Goal: Information Seeking & Learning: Learn about a topic

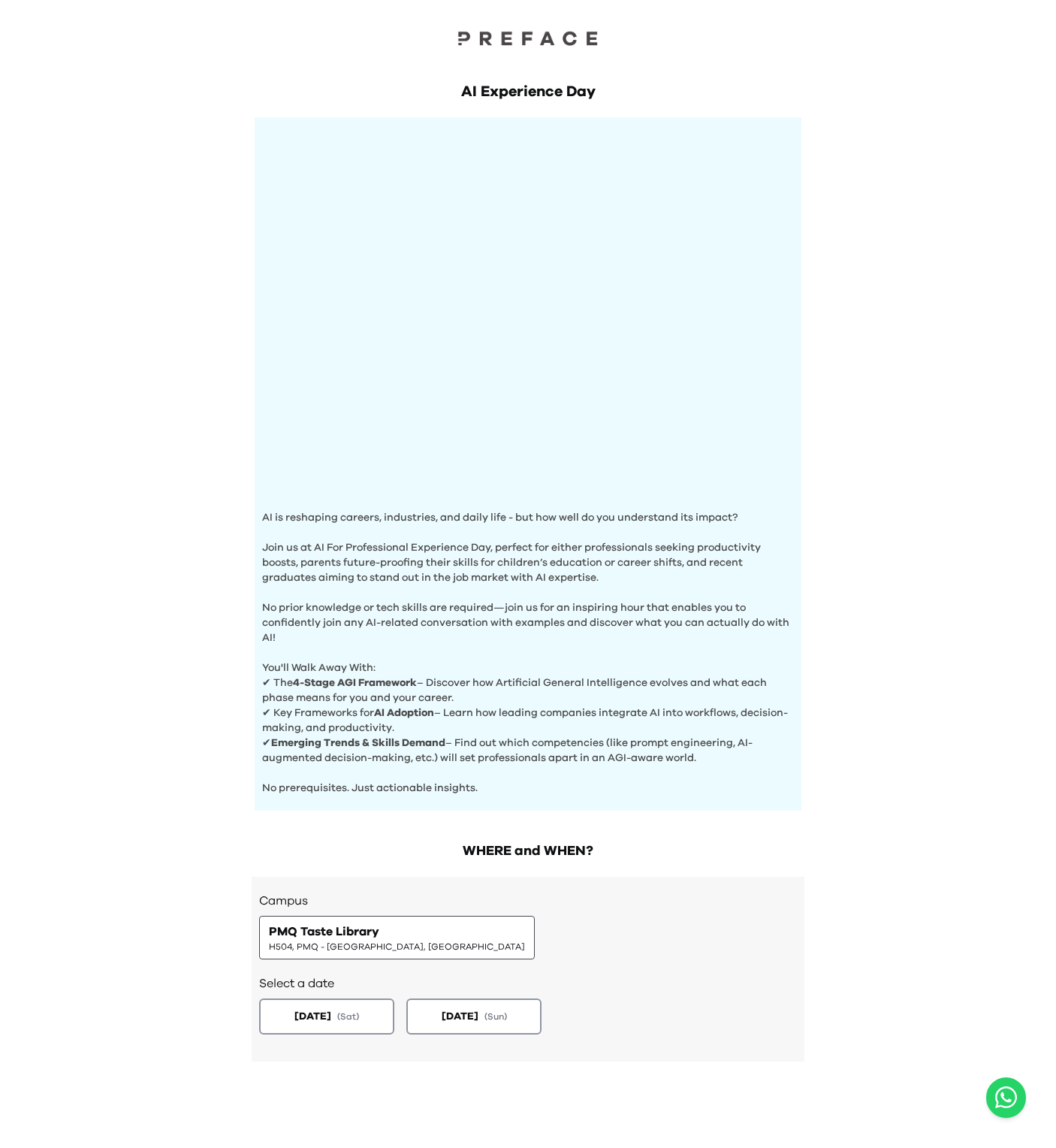
scroll to position [64, 0]
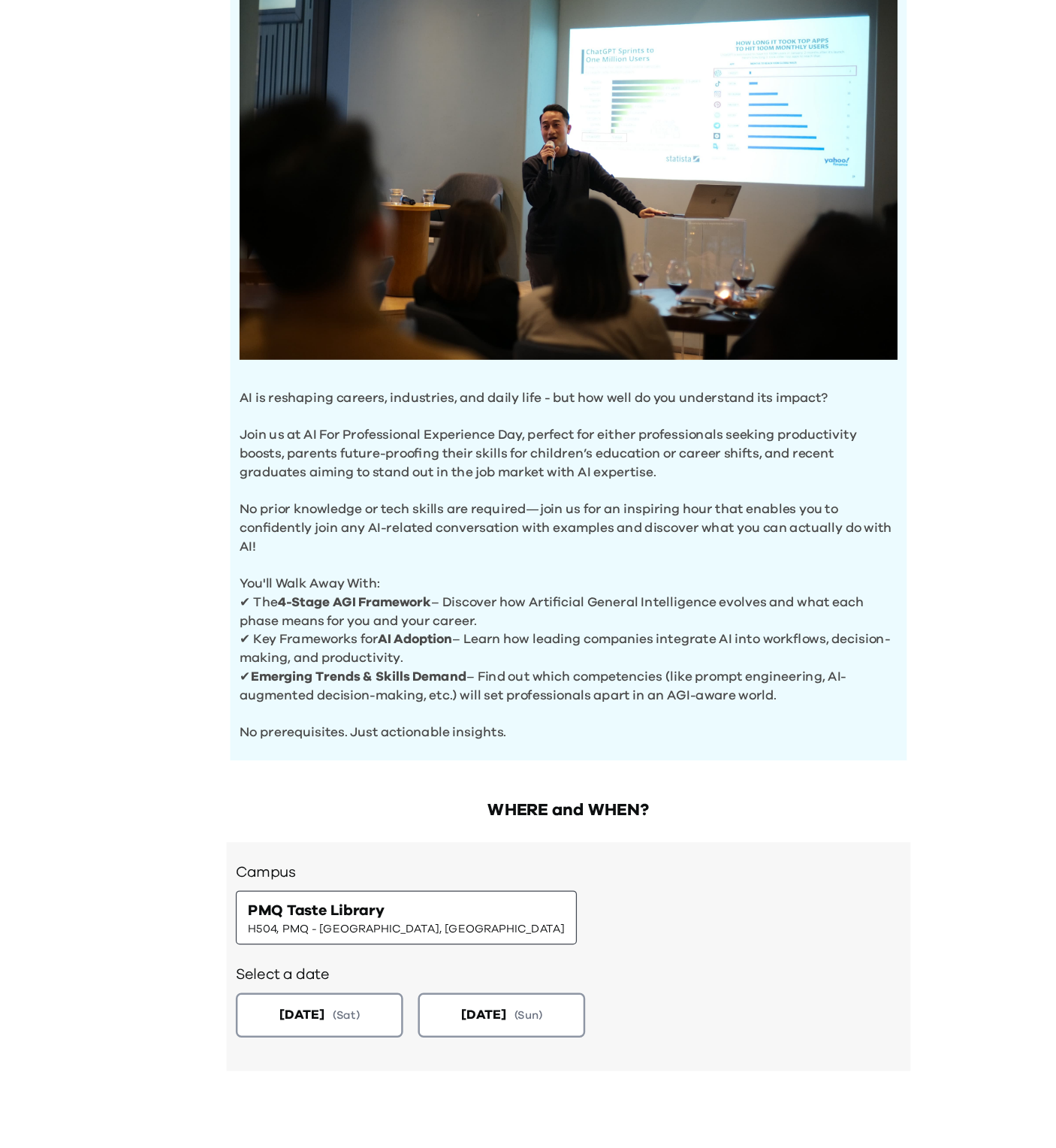
click at [338, 622] on p "✔ The 4-Stage AGI Framework – Discover how Artificial General Intelligence evol…" at bounding box center [528, 627] width 532 height 30
drag, startPoint x: 338, startPoint y: 622, endPoint x: 416, endPoint y: 626, distance: 78.1
click at [416, 626] on p "✔ The 4-Stage AGI Framework – Discover how Artificial General Intelligence evol…" at bounding box center [528, 627] width 532 height 30
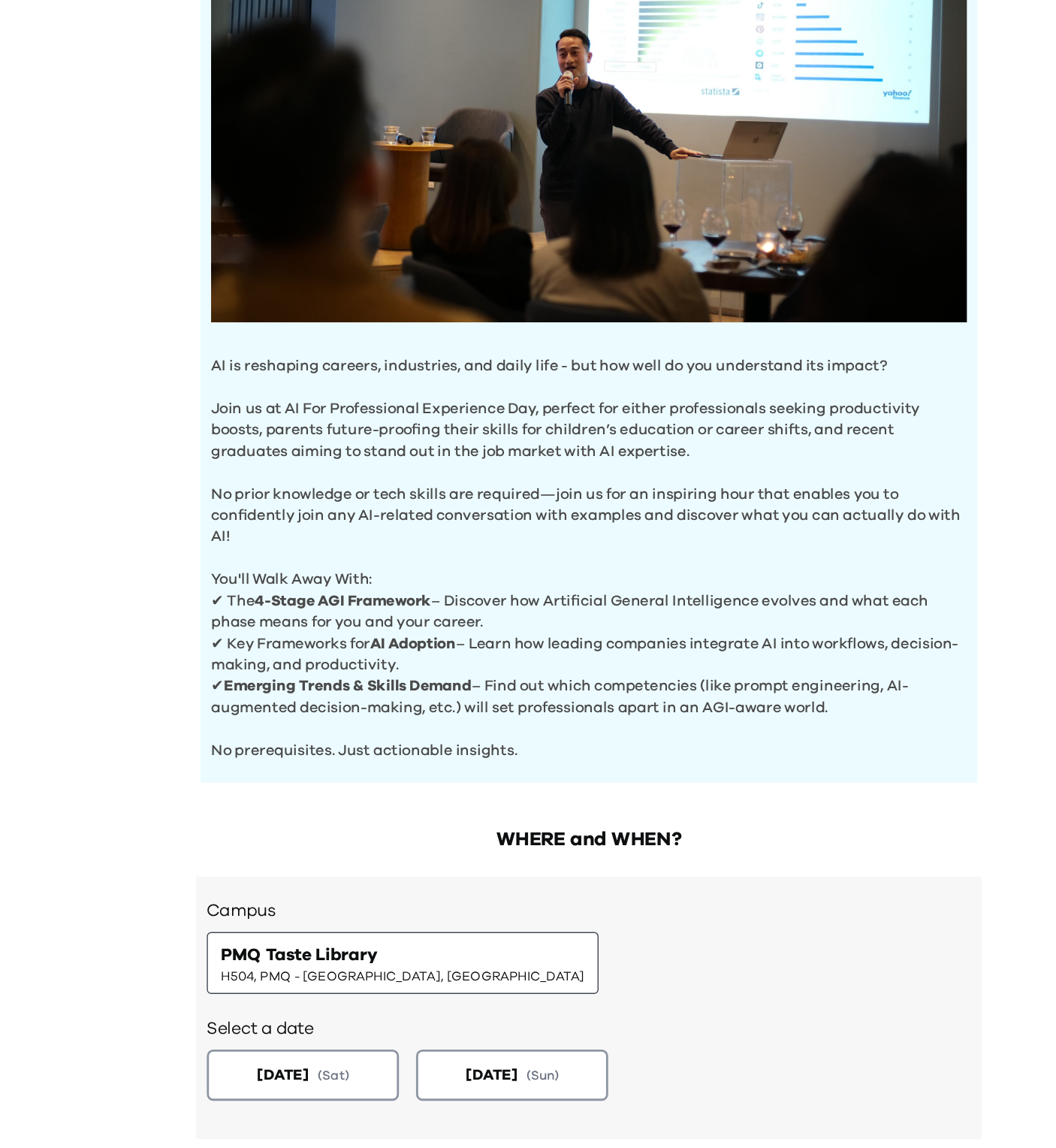
click at [353, 634] on p "✔ The 4-Stage AGI Framework – Discover how Artificial General Intelligence evol…" at bounding box center [528, 627] width 532 height 30
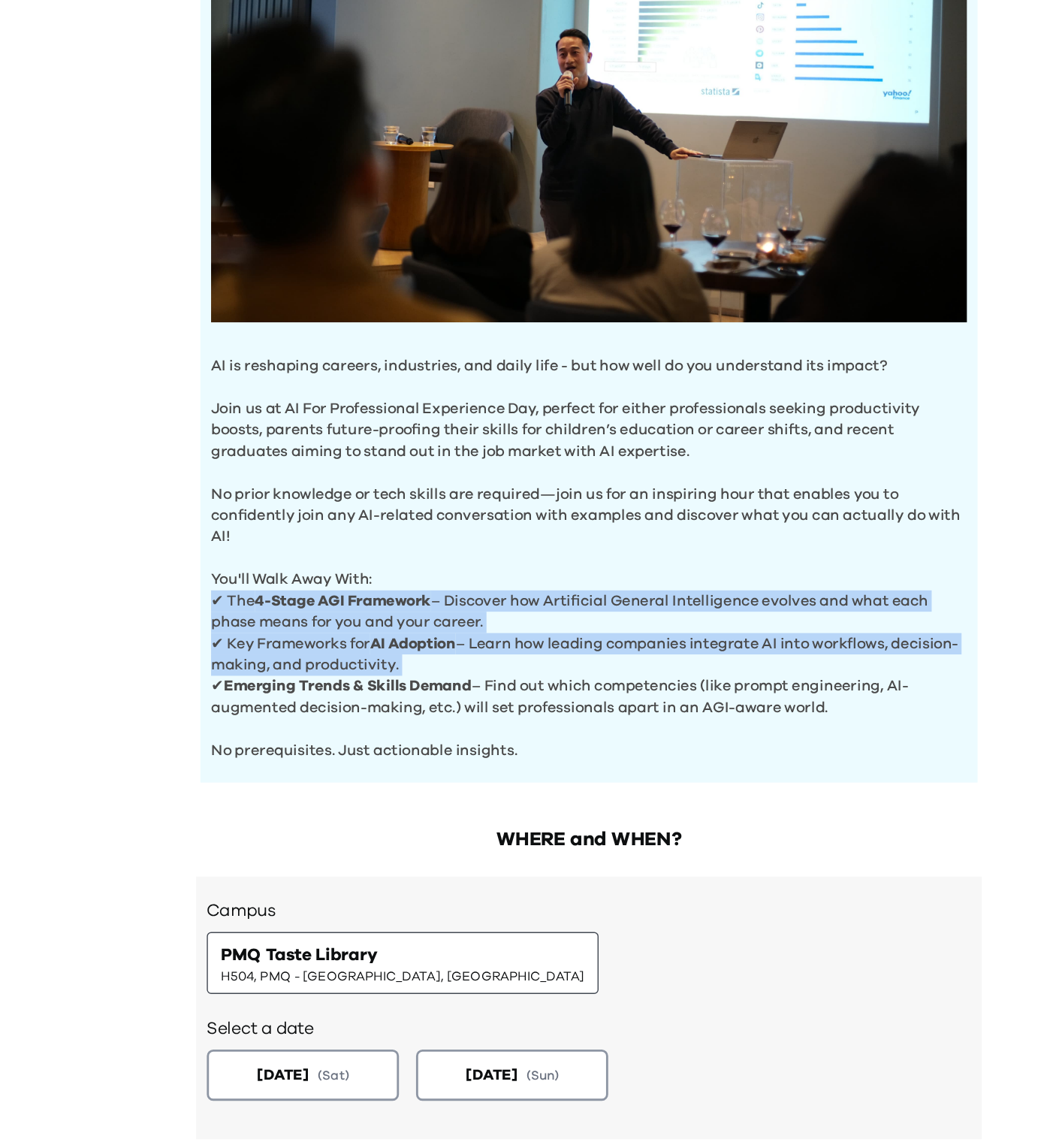
drag, startPoint x: 353, startPoint y: 634, endPoint x: 429, endPoint y: 647, distance: 77.1
click at [429, 647] on div "AI is reshaping careers, industries, and daily life - but how well do you under…" at bounding box center [528, 400] width 547 height 693
click at [429, 647] on b "AI Adoption" at bounding box center [404, 648] width 60 height 10
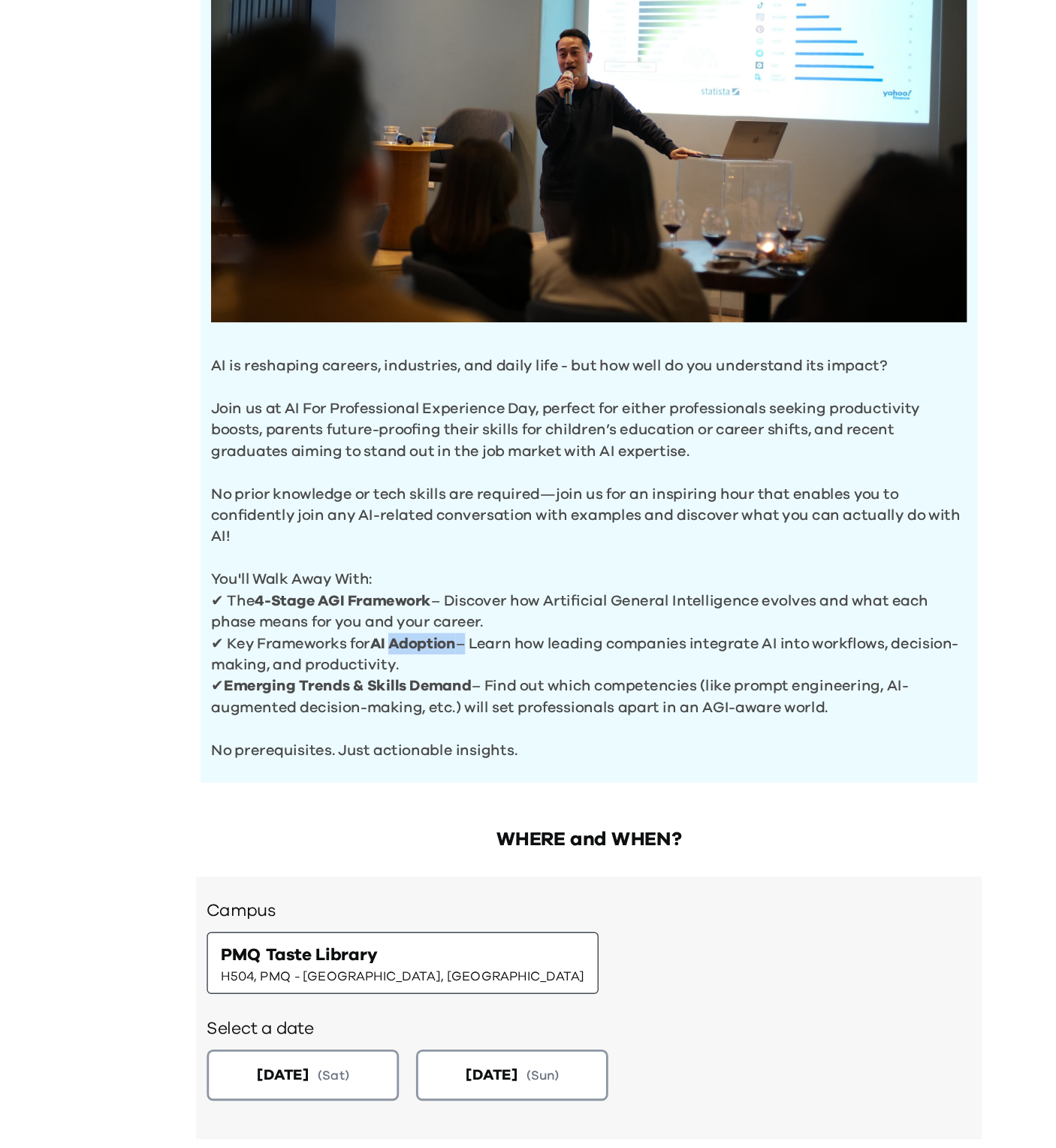
click at [429, 647] on b "AI Adoption" at bounding box center [404, 648] width 60 height 10
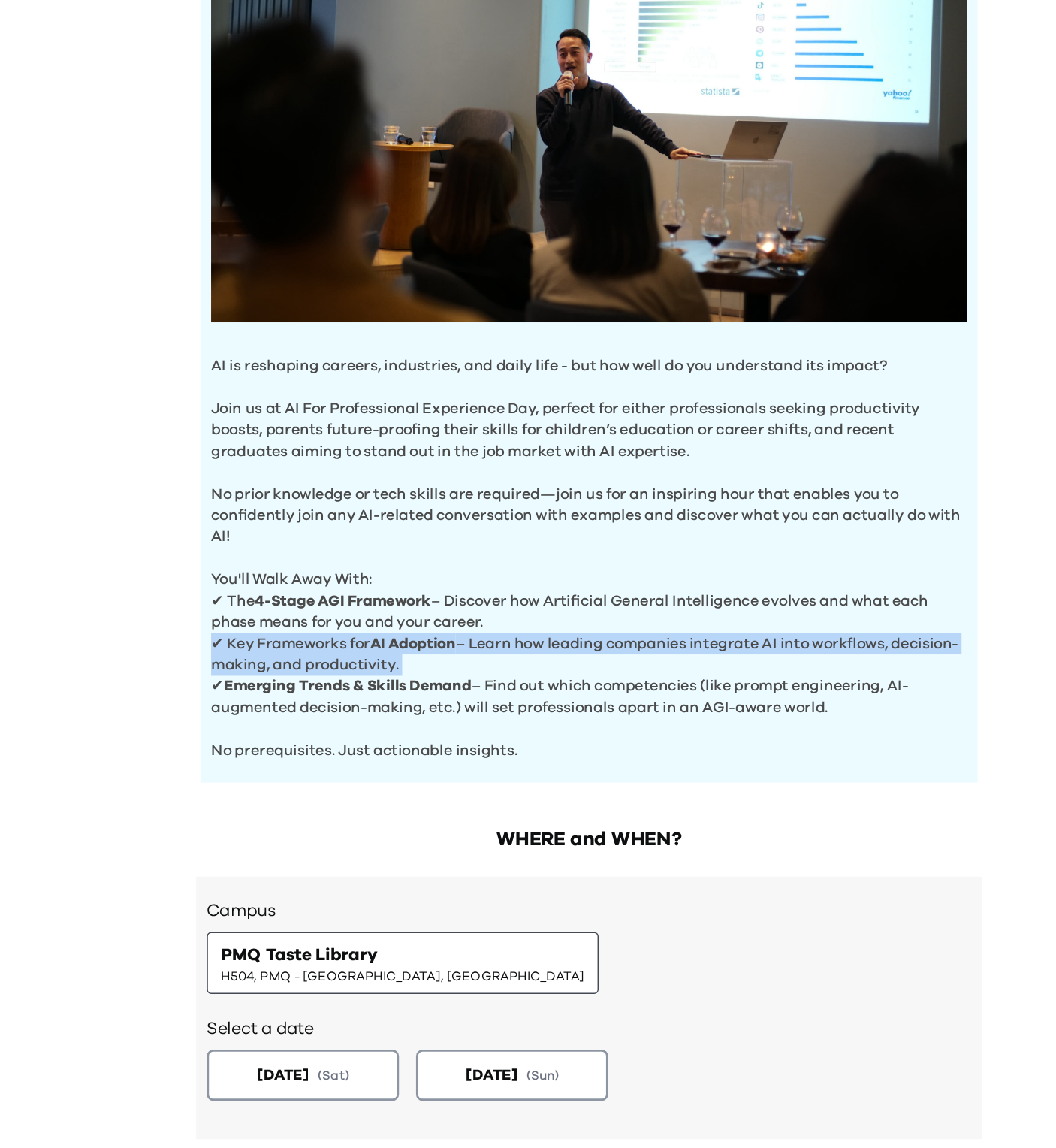
click at [429, 647] on b "AI Adoption" at bounding box center [404, 648] width 60 height 10
click at [428, 650] on b "AI Adoption" at bounding box center [404, 648] width 60 height 10
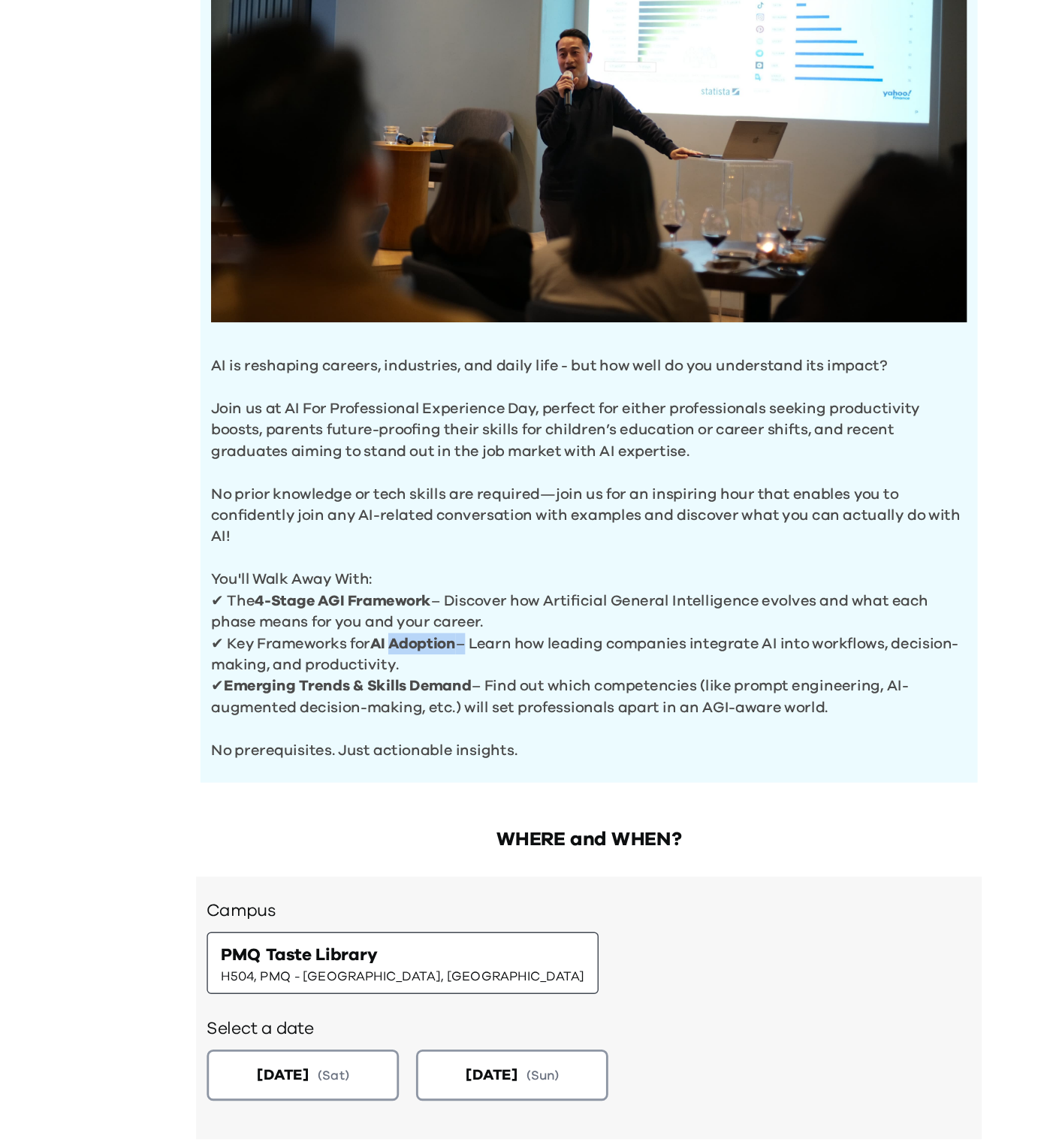
click at [428, 650] on b "AI Adoption" at bounding box center [404, 648] width 60 height 10
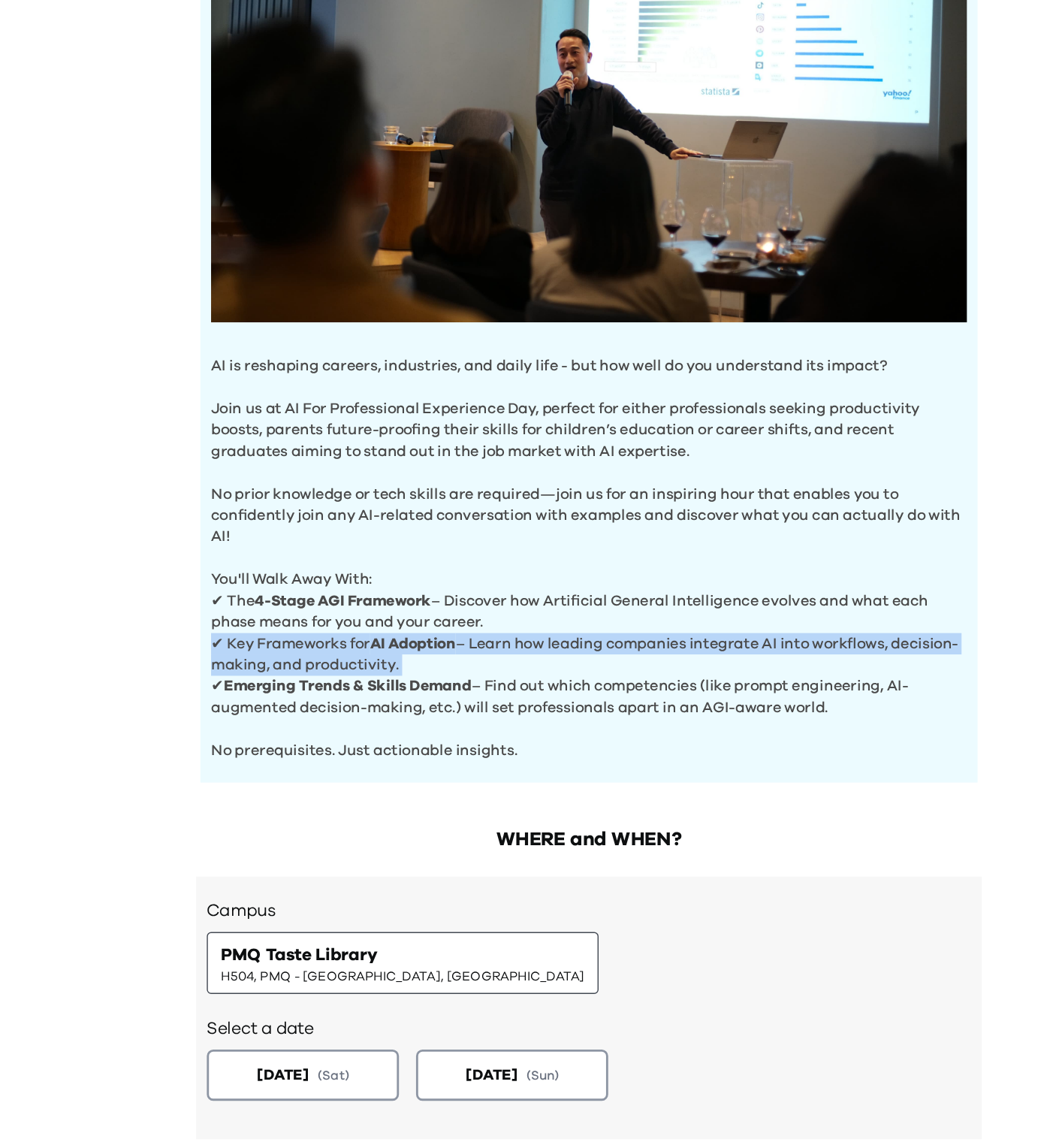
click at [428, 650] on b "AI Adoption" at bounding box center [404, 648] width 60 height 10
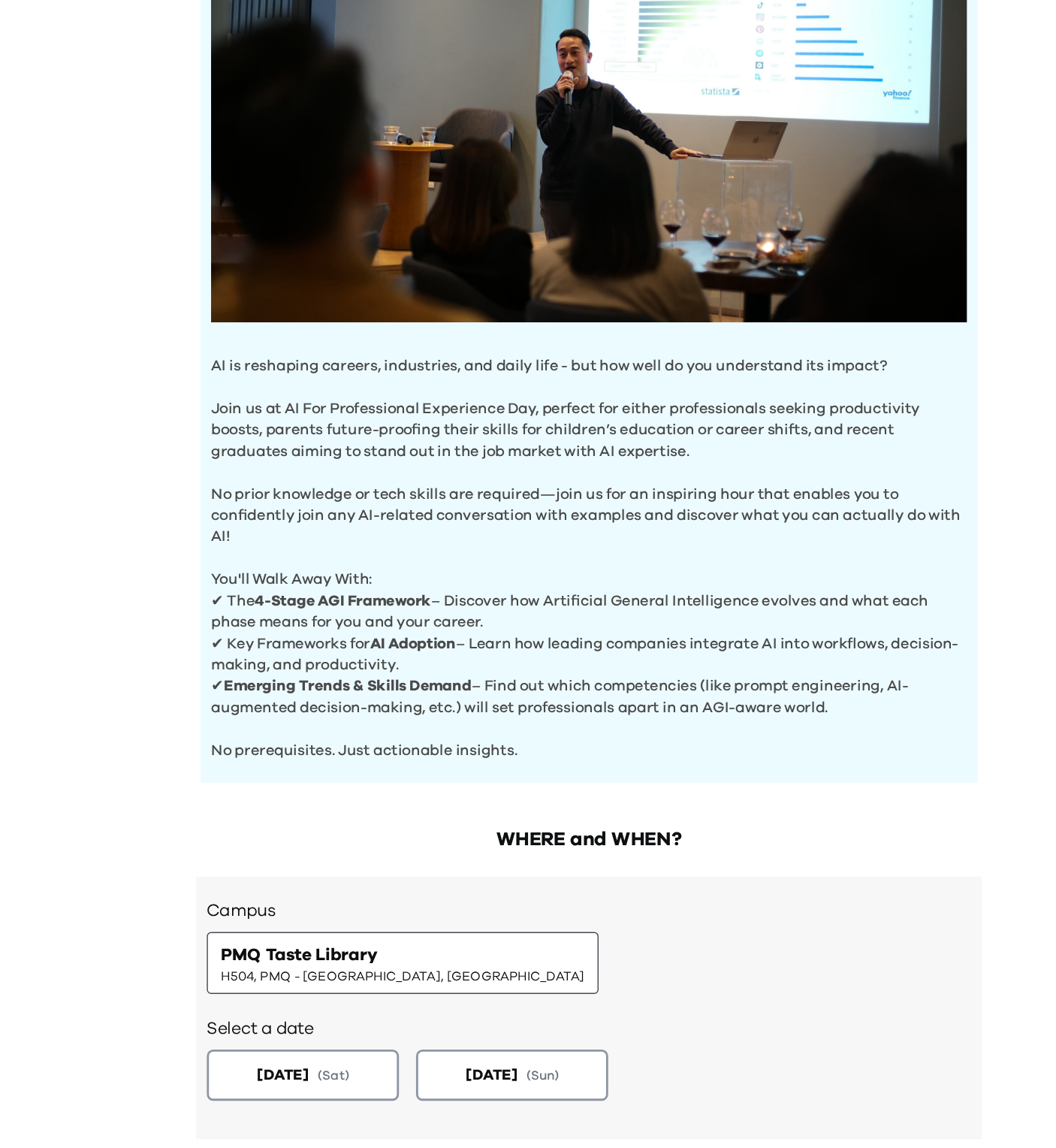
click at [493, 679] on p "✔ Emerging Trends & Skills Demand – Find out which competencies (like prompt en…" at bounding box center [528, 687] width 532 height 30
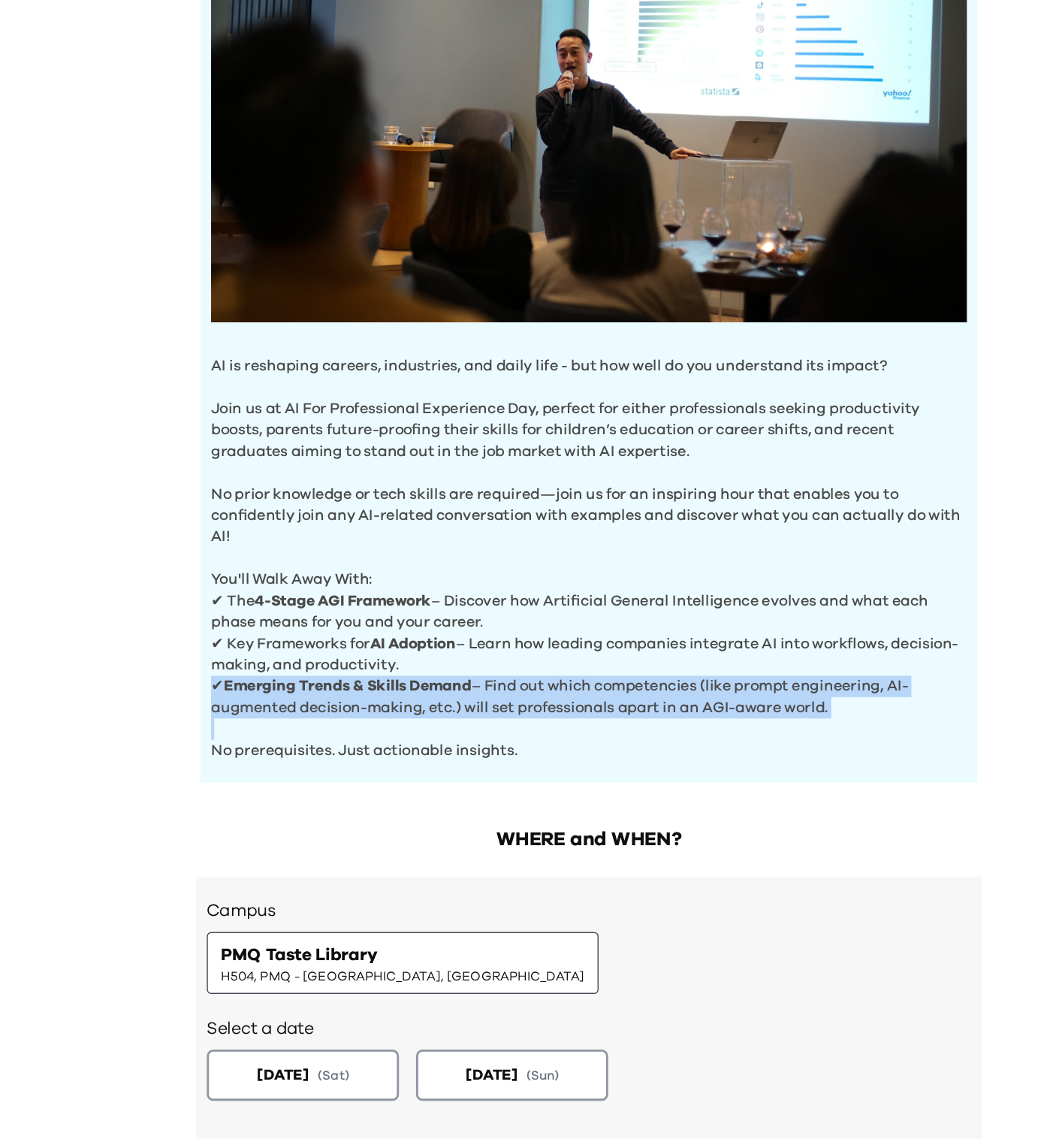
drag, startPoint x: 493, startPoint y: 679, endPoint x: 516, endPoint y: 693, distance: 26.9
click at [516, 693] on p "✔ Emerging Trends & Skills Demand – Find out which competencies (like prompt en…" at bounding box center [528, 687] width 532 height 30
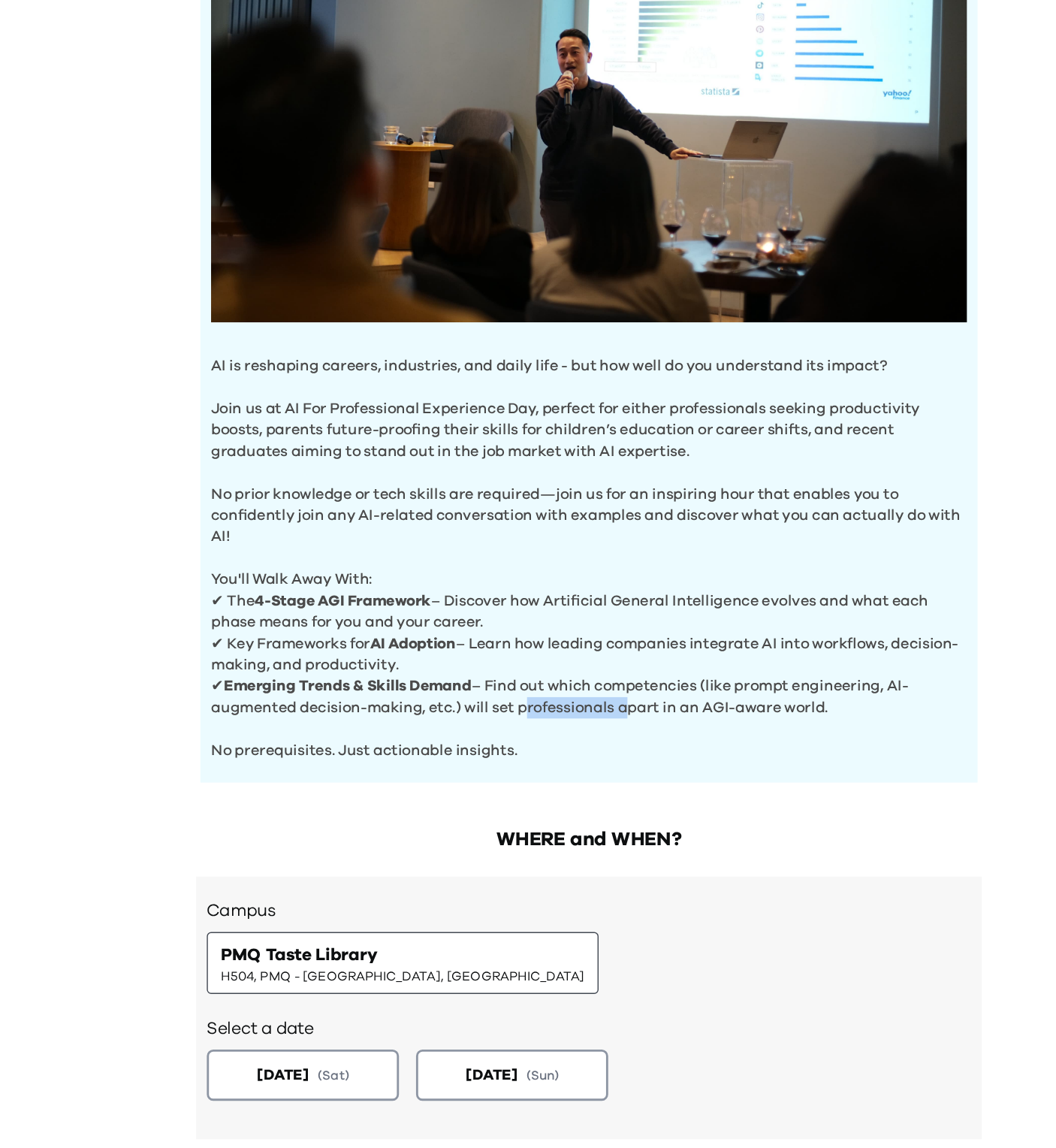
click at [516, 693] on p "✔ Emerging Trends & Skills Demand – Find out which competencies (like prompt en…" at bounding box center [528, 687] width 532 height 30
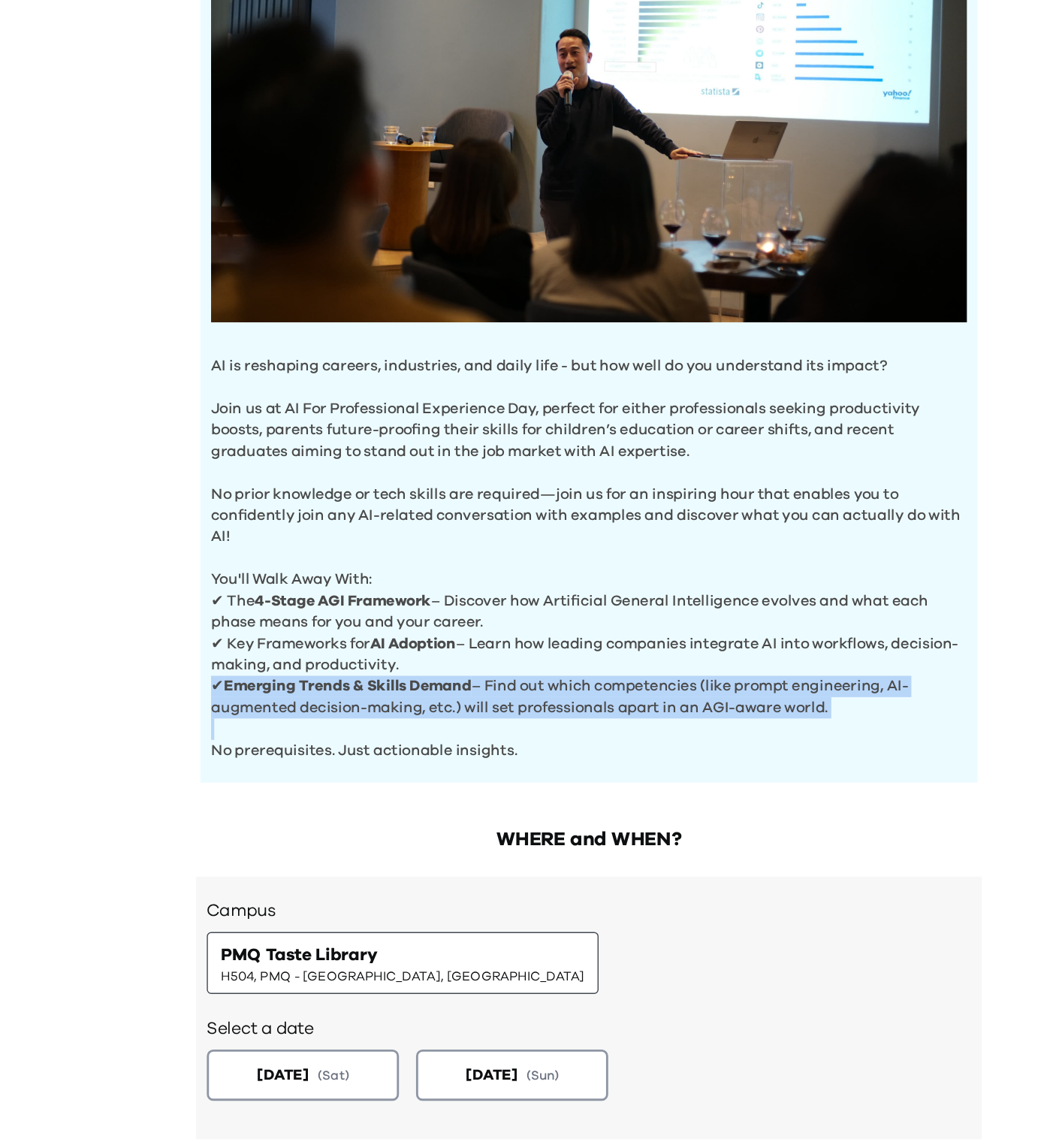
drag, startPoint x: 516, startPoint y: 693, endPoint x: 434, endPoint y: 651, distance: 92.1
click at [434, 651] on div "AI is reshaping careers, industries, and daily life - but how well do you under…" at bounding box center [528, 400] width 547 height 693
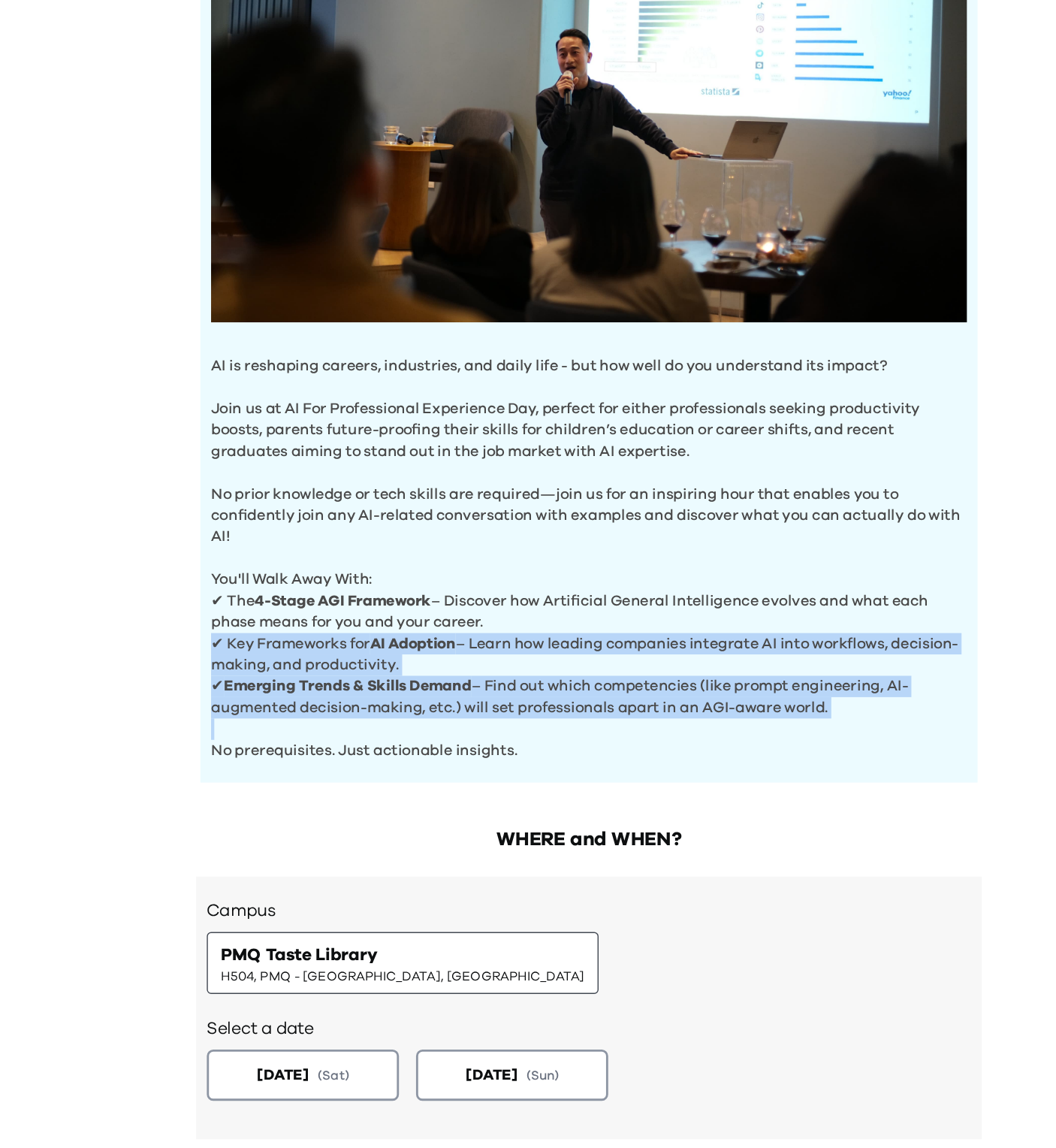
click at [434, 651] on p "✔ Key Frameworks for AI Adoption – Learn how leading companies integrate AI int…" at bounding box center [528, 657] width 532 height 30
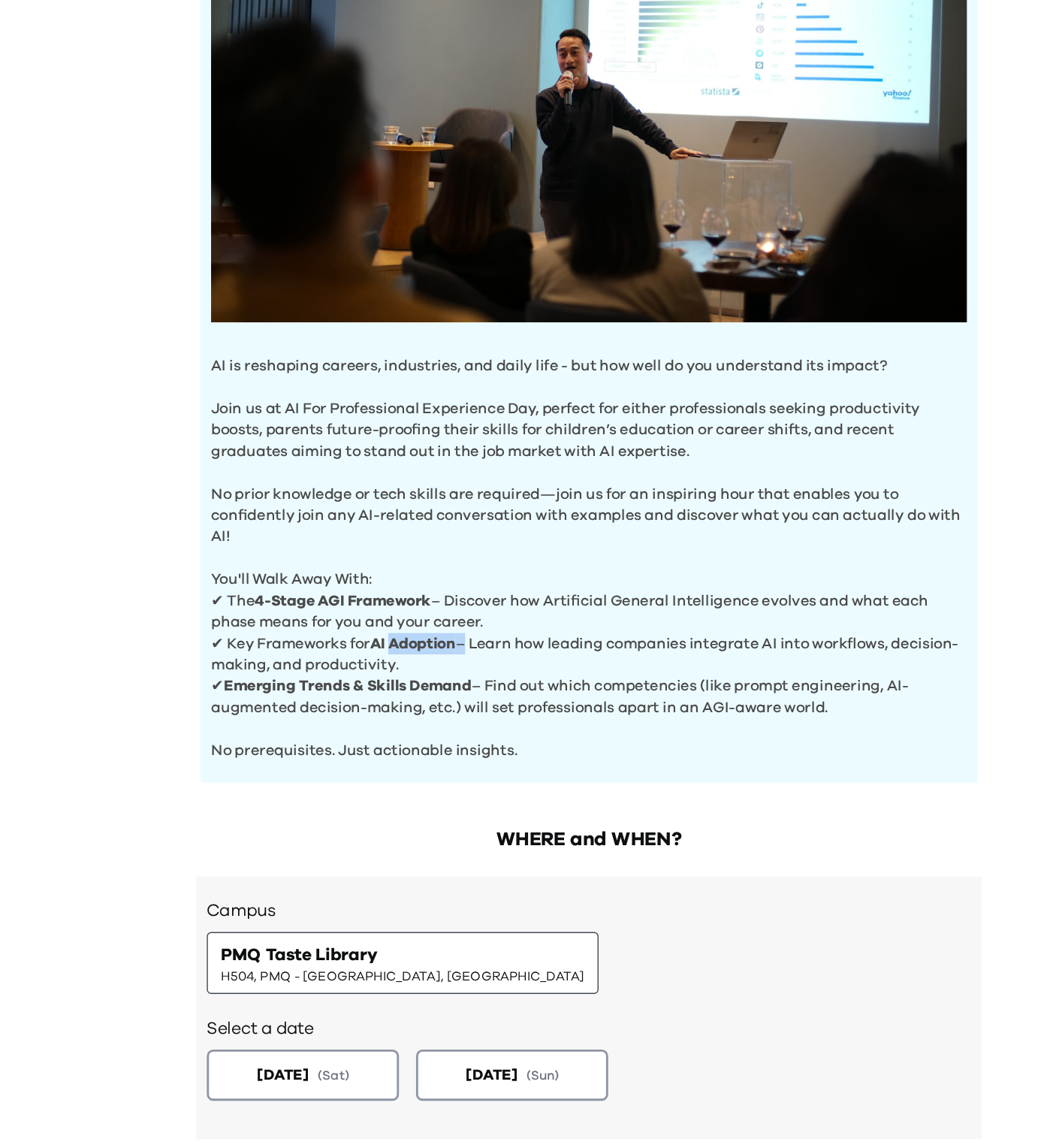
click at [434, 651] on p "✔ Key Frameworks for AI Adoption – Learn how leading companies integrate AI int…" at bounding box center [528, 657] width 532 height 30
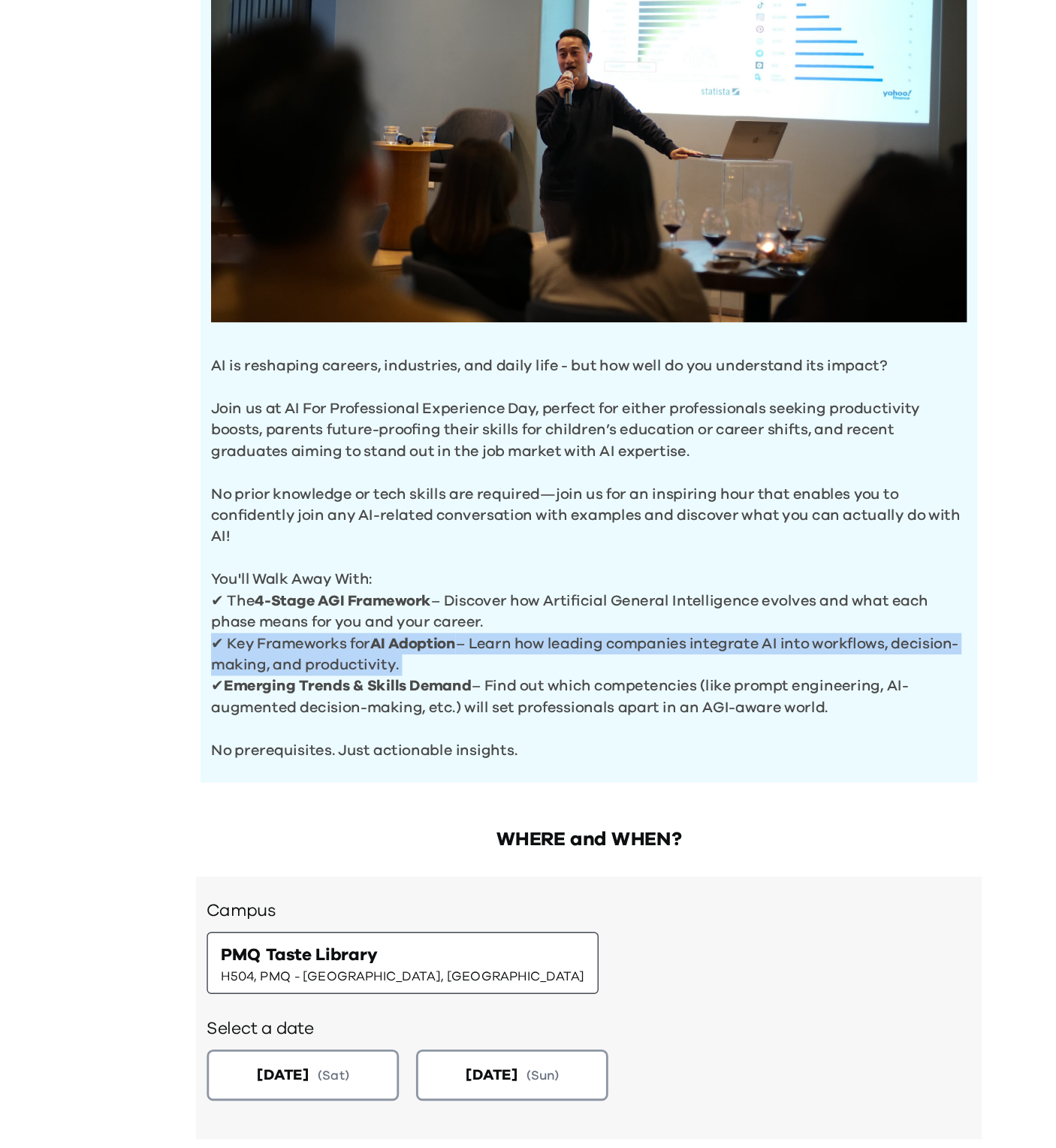
click at [434, 651] on p "✔ Key Frameworks for AI Adoption – Learn how leading companies integrate AI int…" at bounding box center [528, 657] width 532 height 30
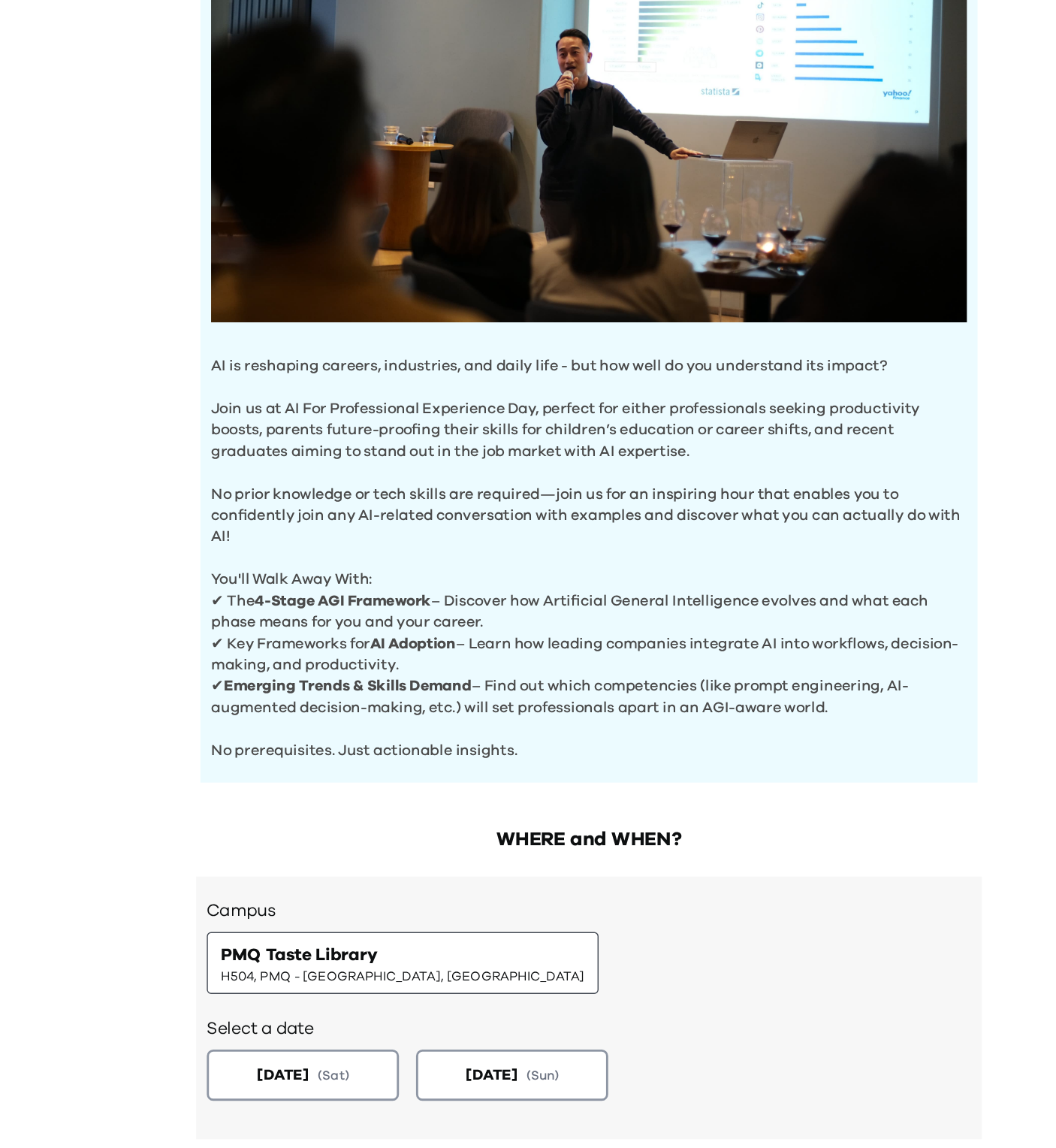
click at [231, 579] on div "AI Experience Day AI is reshaping careers, industries, and daily life - but how…" at bounding box center [528, 510] width 1056 height 1148
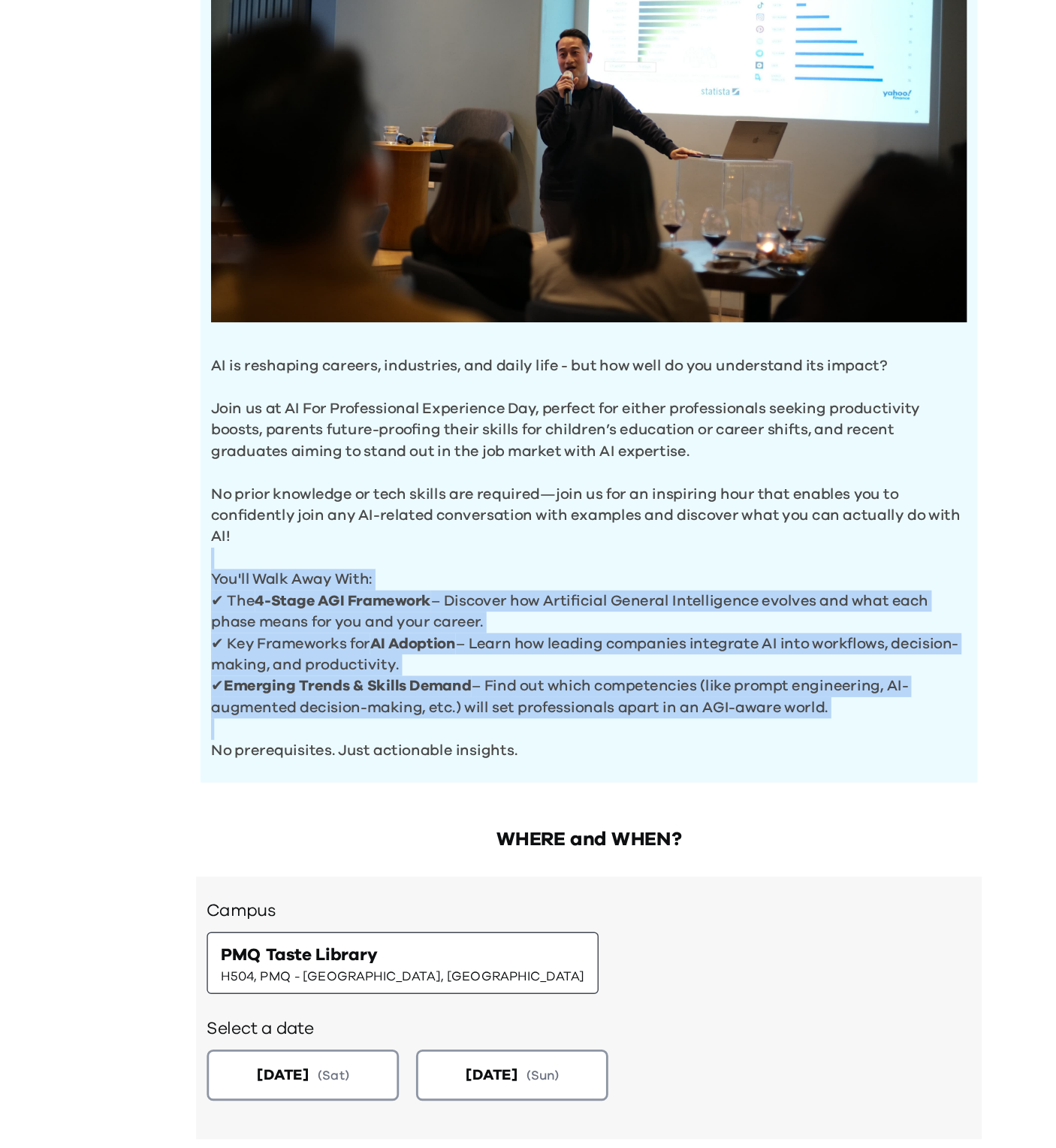
drag, startPoint x: 231, startPoint y: 579, endPoint x: 412, endPoint y: 697, distance: 216.1
click at [412, 697] on div "AI Experience Day AI is reshaping careers, industries, and daily life - but how…" at bounding box center [528, 510] width 1056 height 1148
click at [412, 697] on p "✔ Emerging Trends & Skills Demand – Find out which competencies (like prompt en…" at bounding box center [528, 687] width 532 height 30
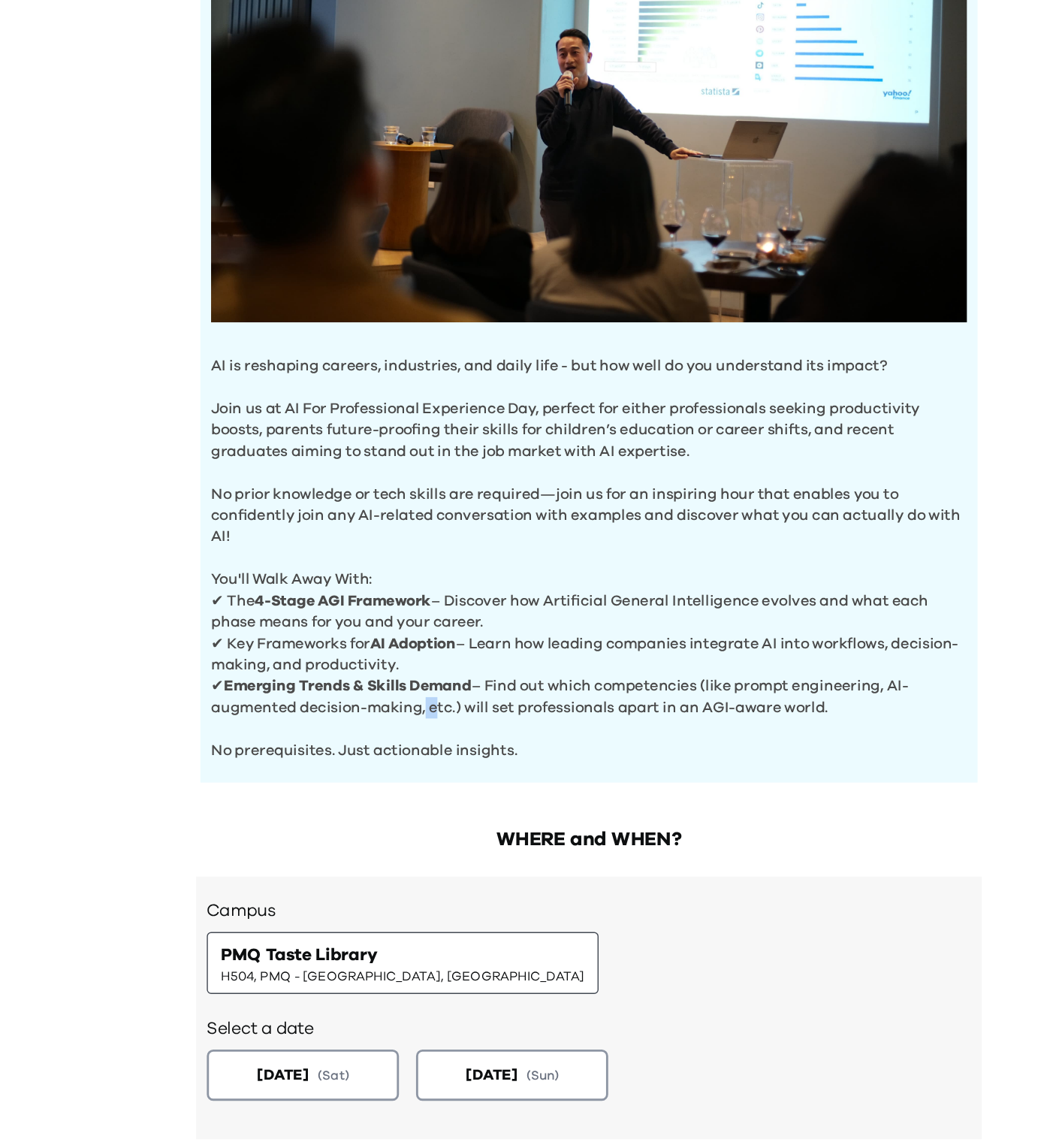
click at [412, 697] on p "✔ Emerging Trends & Skills Demand – Find out which competencies (like prompt en…" at bounding box center [528, 687] width 532 height 30
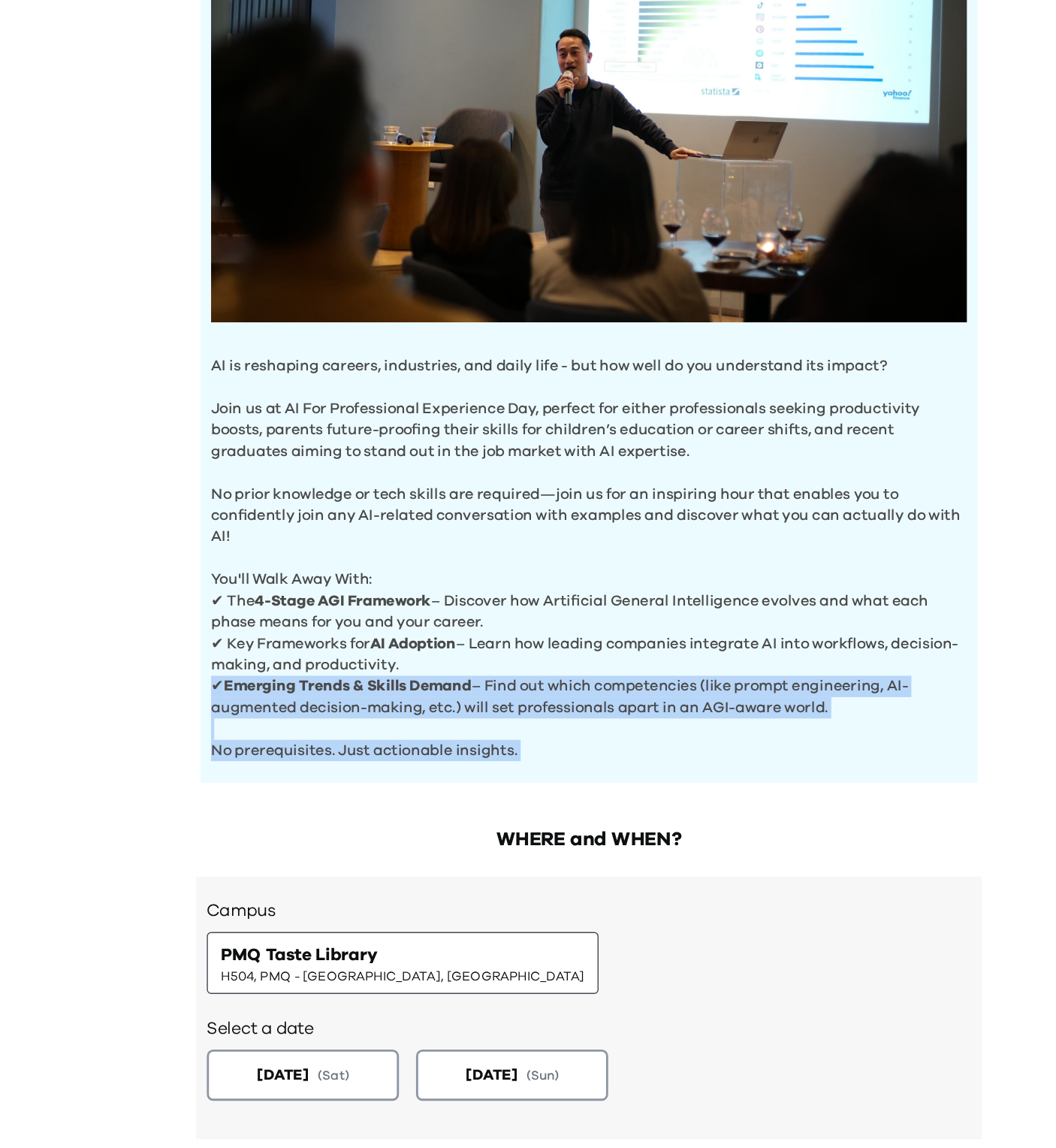
drag, startPoint x: 412, startPoint y: 697, endPoint x: 457, endPoint y: 719, distance: 50.1
click at [457, 719] on div "AI is reshaping careers, industries, and daily life - but how well do you under…" at bounding box center [528, 400] width 547 height 693
click at [457, 719] on p "No prerequisites. Just actionable insights." at bounding box center [528, 717] width 532 height 30
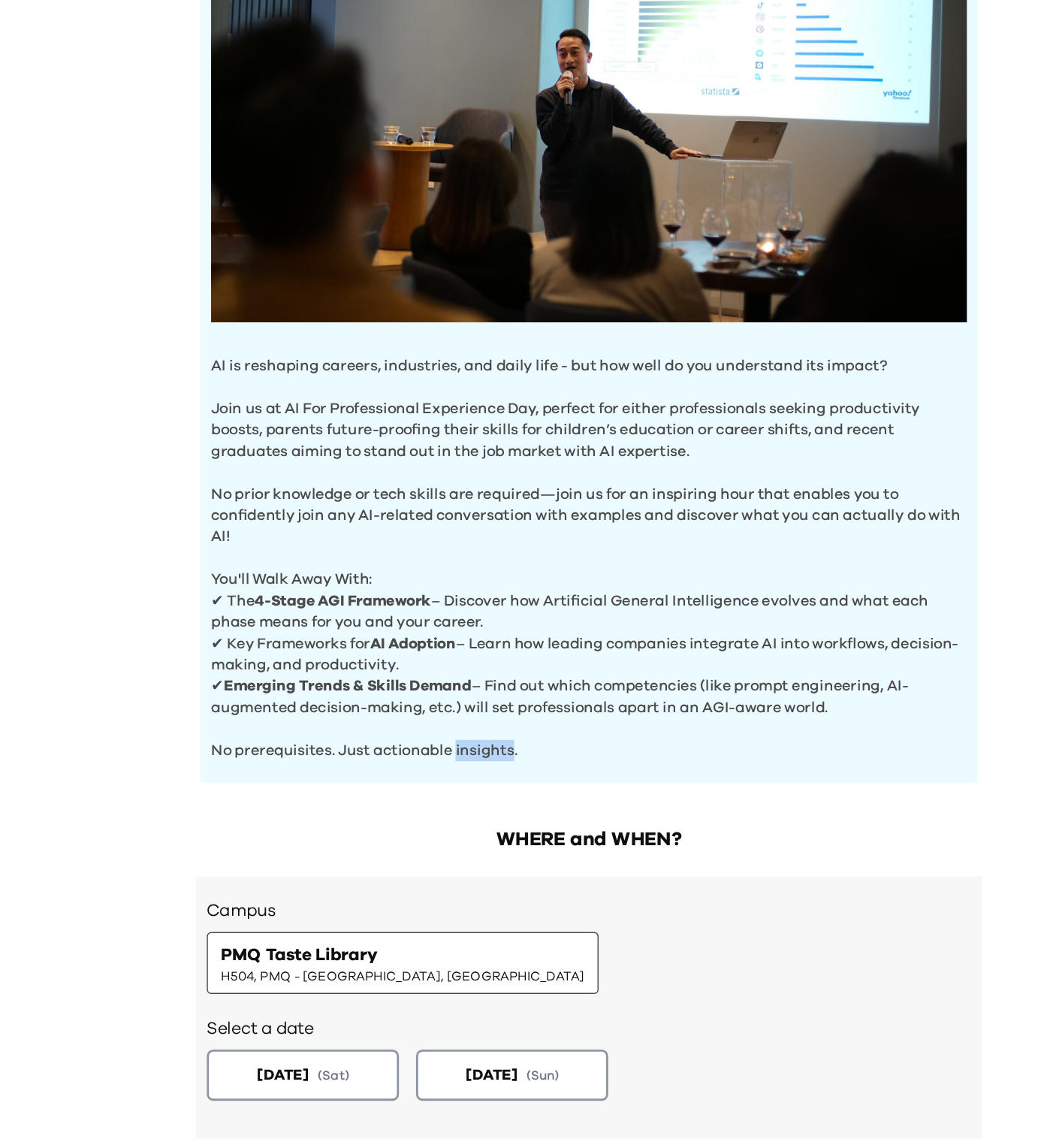
click at [457, 719] on p "No prerequisites. Just actionable insights." at bounding box center [528, 717] width 532 height 30
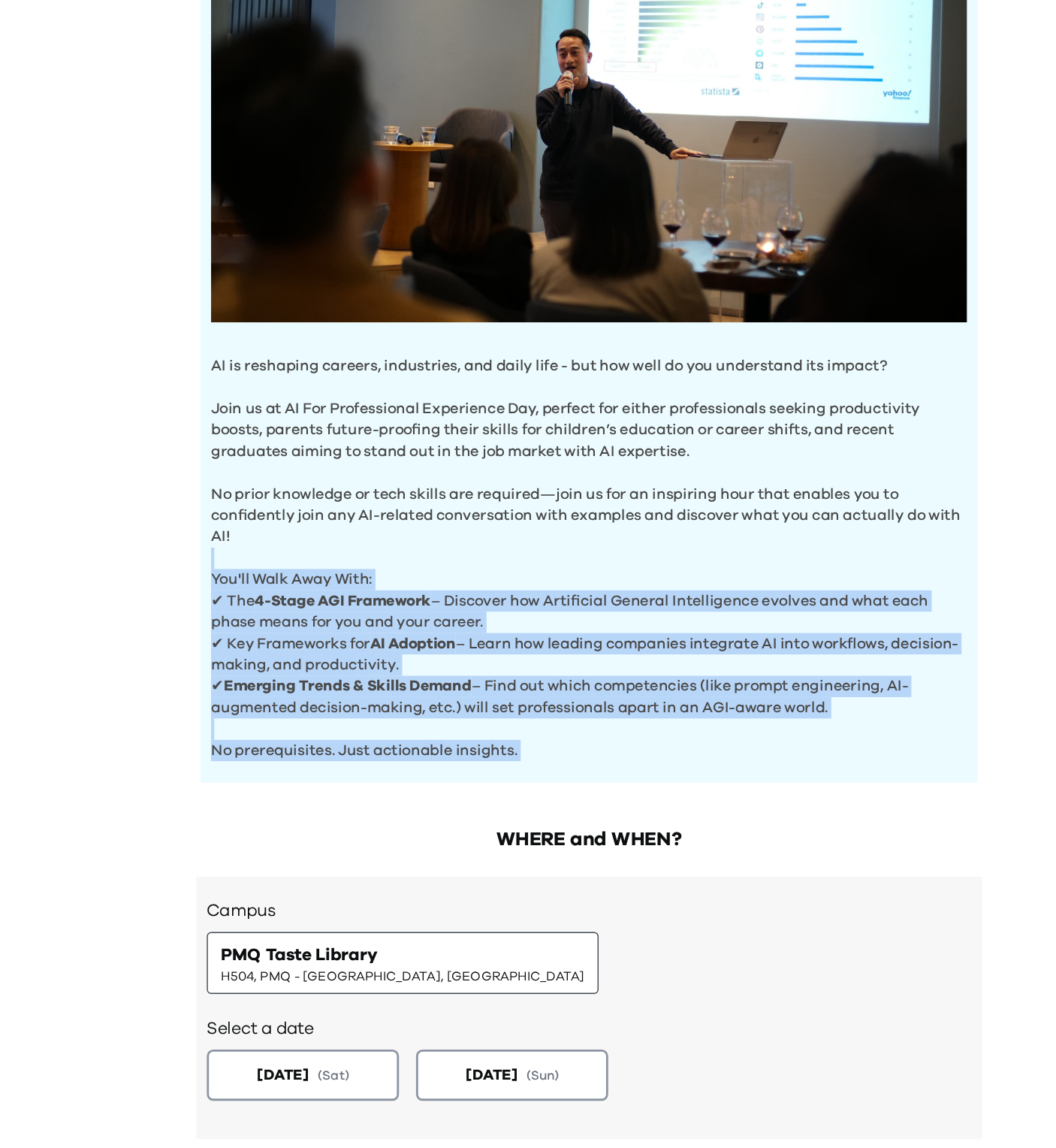
drag, startPoint x: 457, startPoint y: 719, endPoint x: 342, endPoint y: 585, distance: 176.6
click at [342, 585] on div "AI is reshaping careers, industries, and daily life - but how well do you under…" at bounding box center [528, 400] width 547 height 693
click at [342, 585] on p "You'll Walk Away With:" at bounding box center [528, 597] width 532 height 30
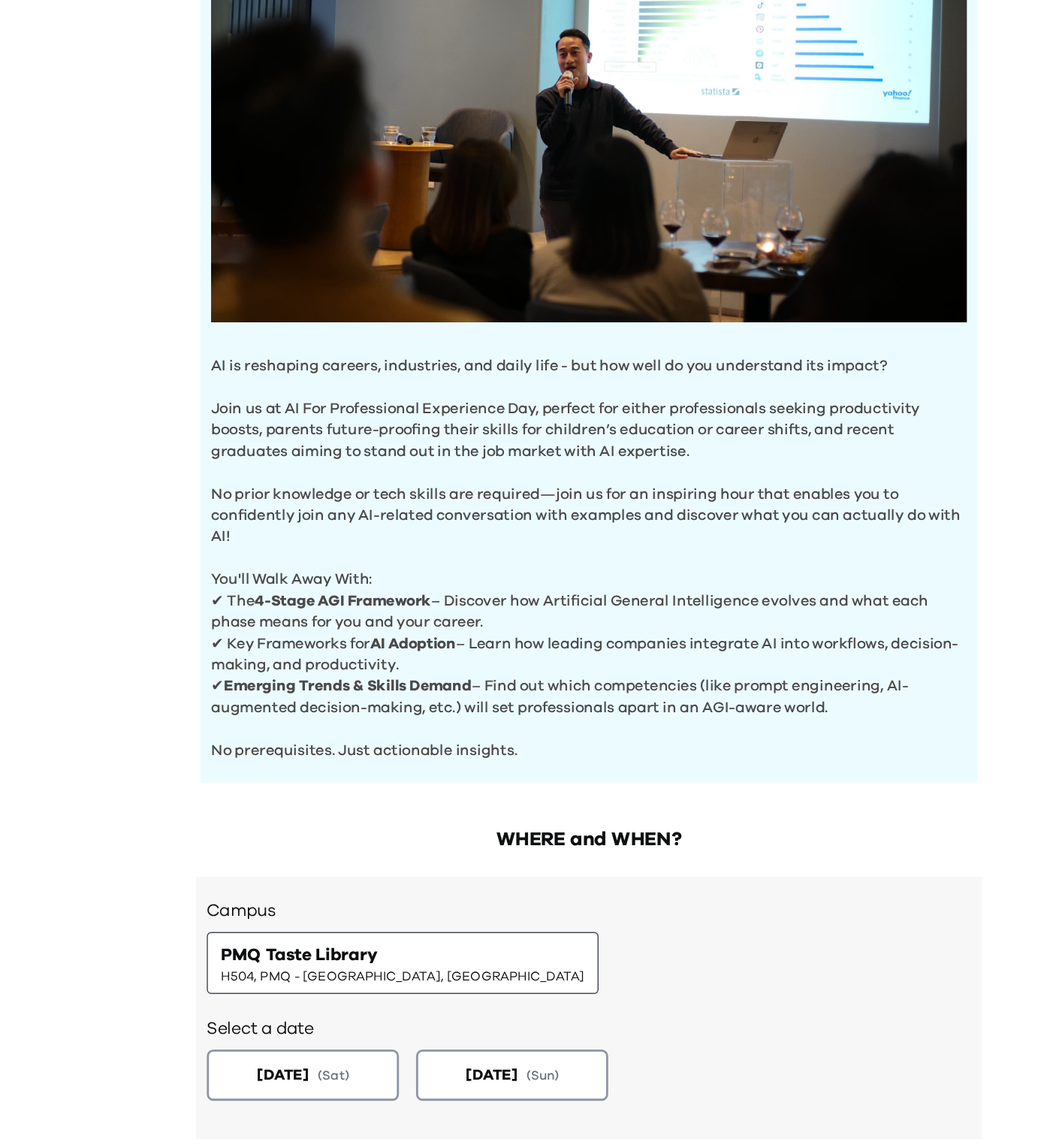
click at [342, 585] on p "You'll Walk Away With:" at bounding box center [528, 597] width 532 height 30
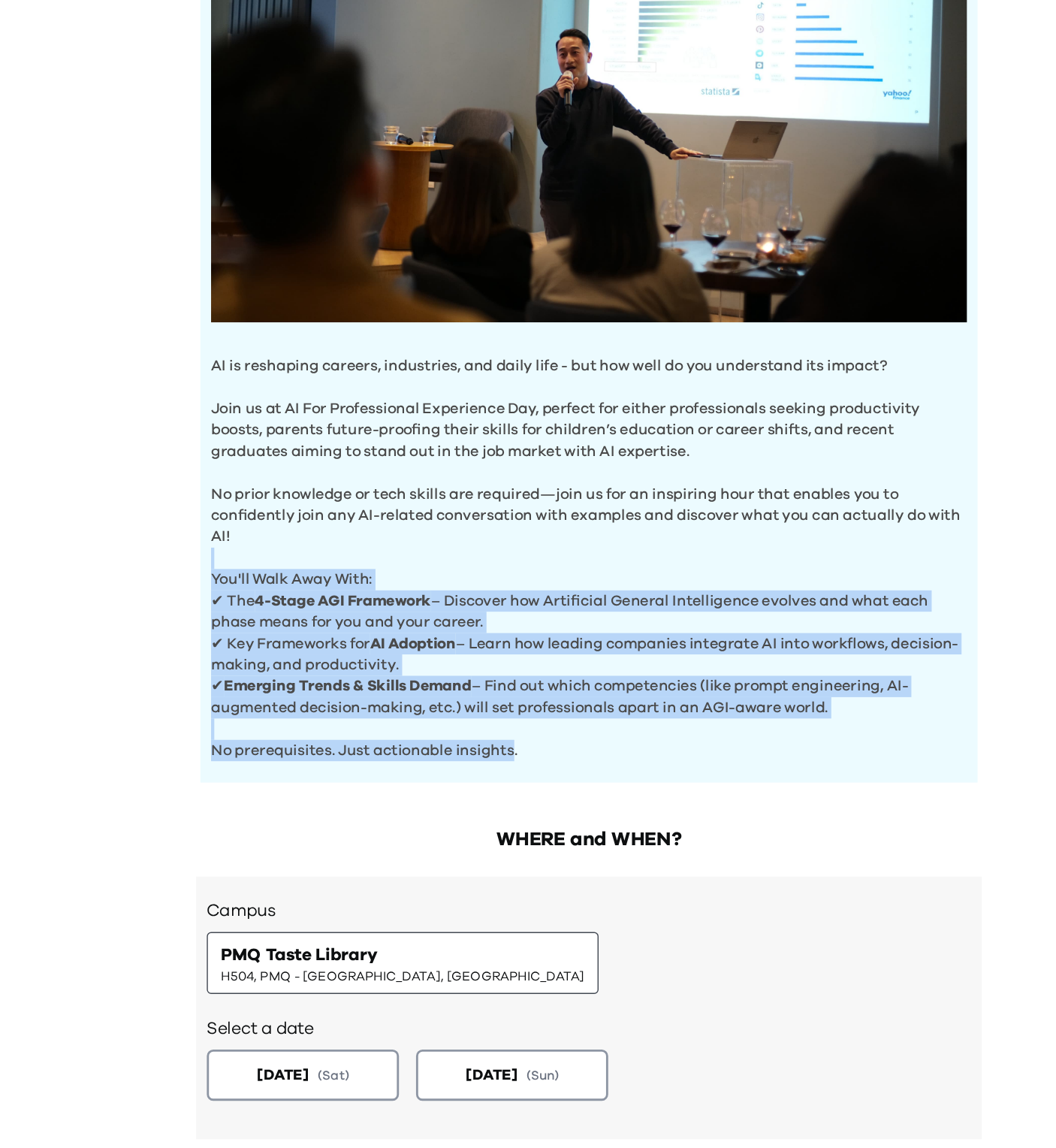
drag, startPoint x: 342, startPoint y: 585, endPoint x: 468, endPoint y: 730, distance: 192.1
click at [468, 730] on div "AI is reshaping careers, industries, and daily life - but how well do you under…" at bounding box center [528, 400] width 547 height 693
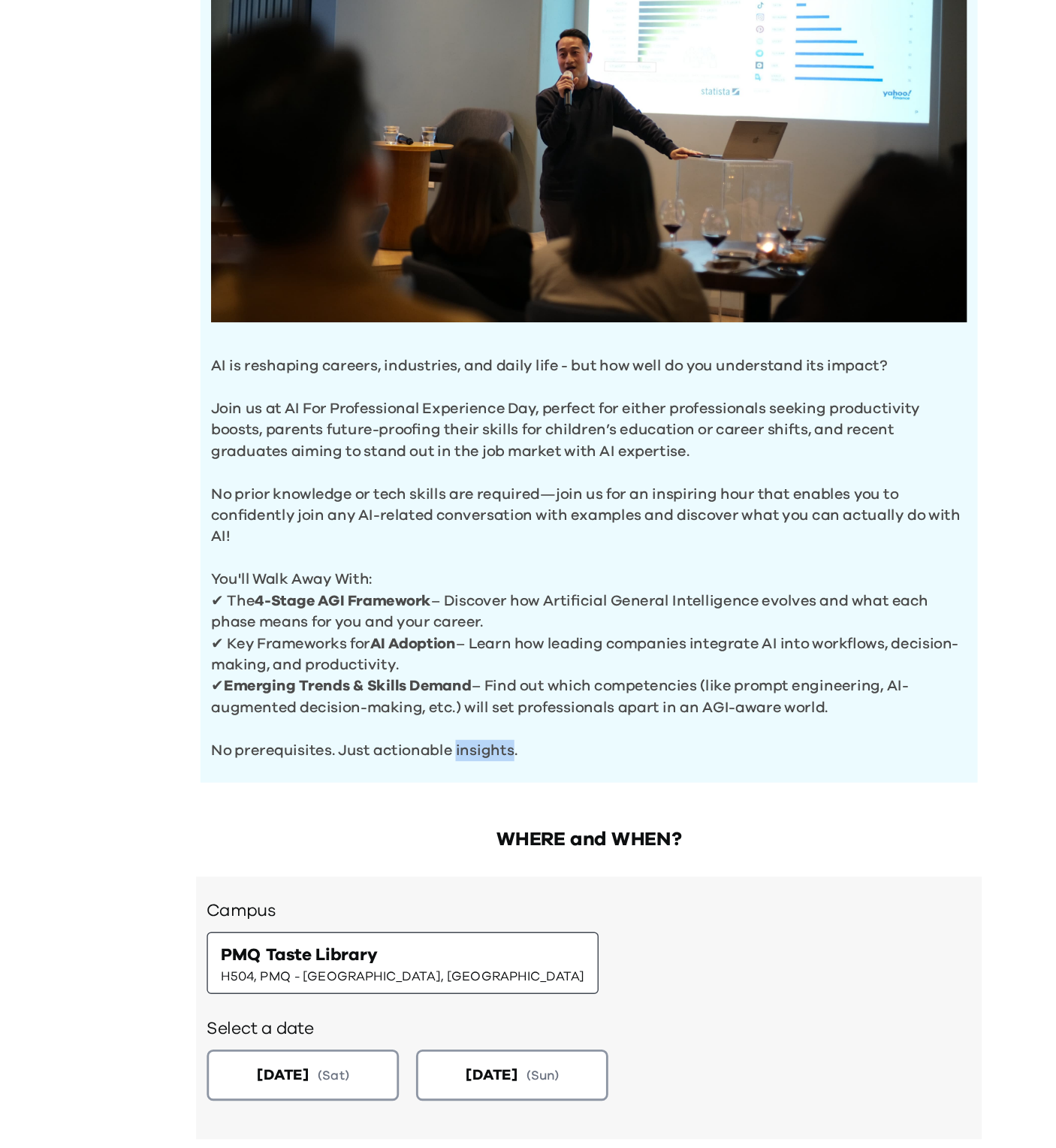
click at [468, 730] on div "AI is reshaping careers, industries, and daily life - but how well do you under…" at bounding box center [528, 400] width 547 height 693
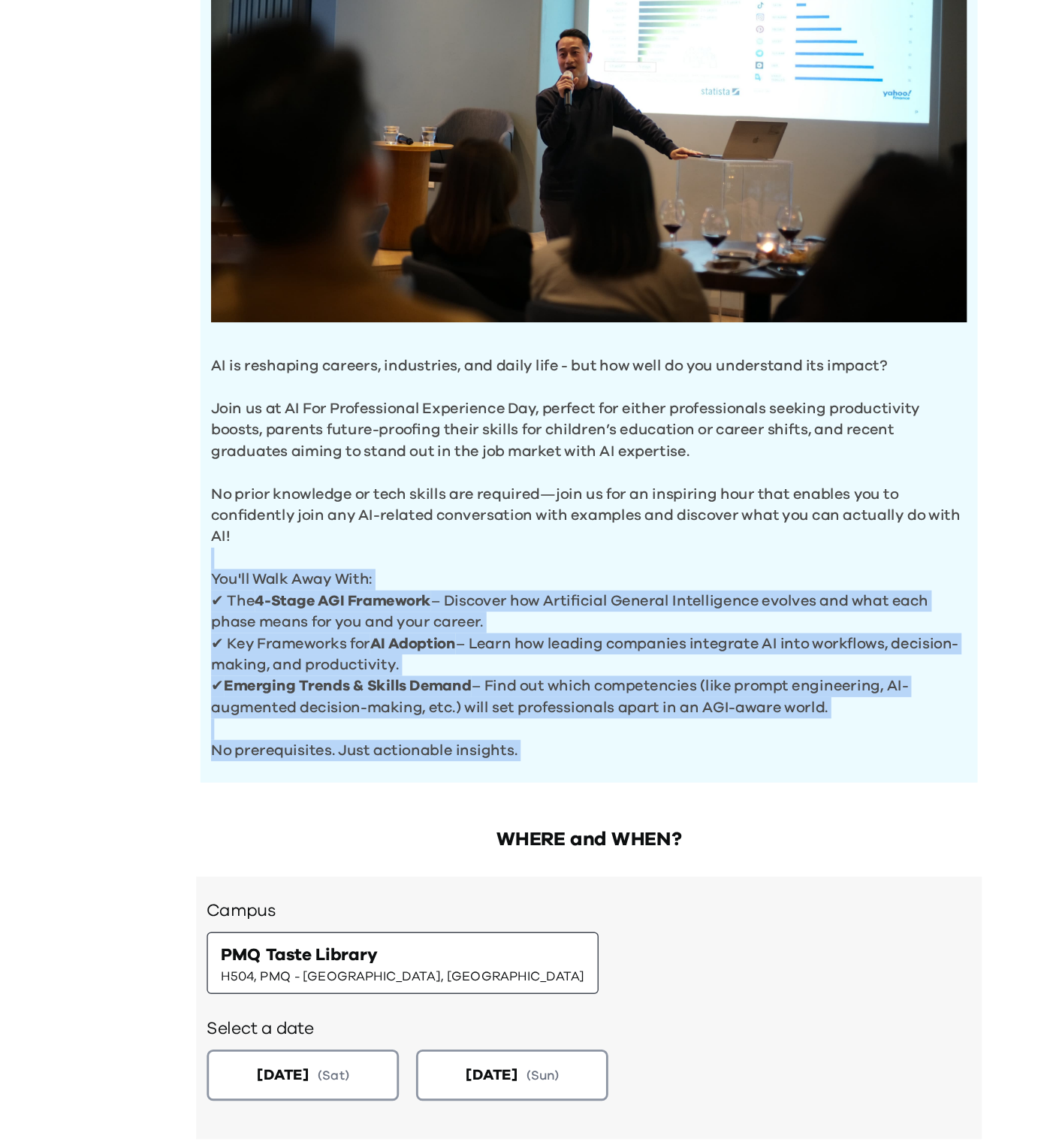
drag, startPoint x: 468, startPoint y: 730, endPoint x: 303, endPoint y: 551, distance: 243.4
click at [303, 551] on div "AI is reshaping careers, industries, and daily life - but how well do you under…" at bounding box center [528, 400] width 547 height 693
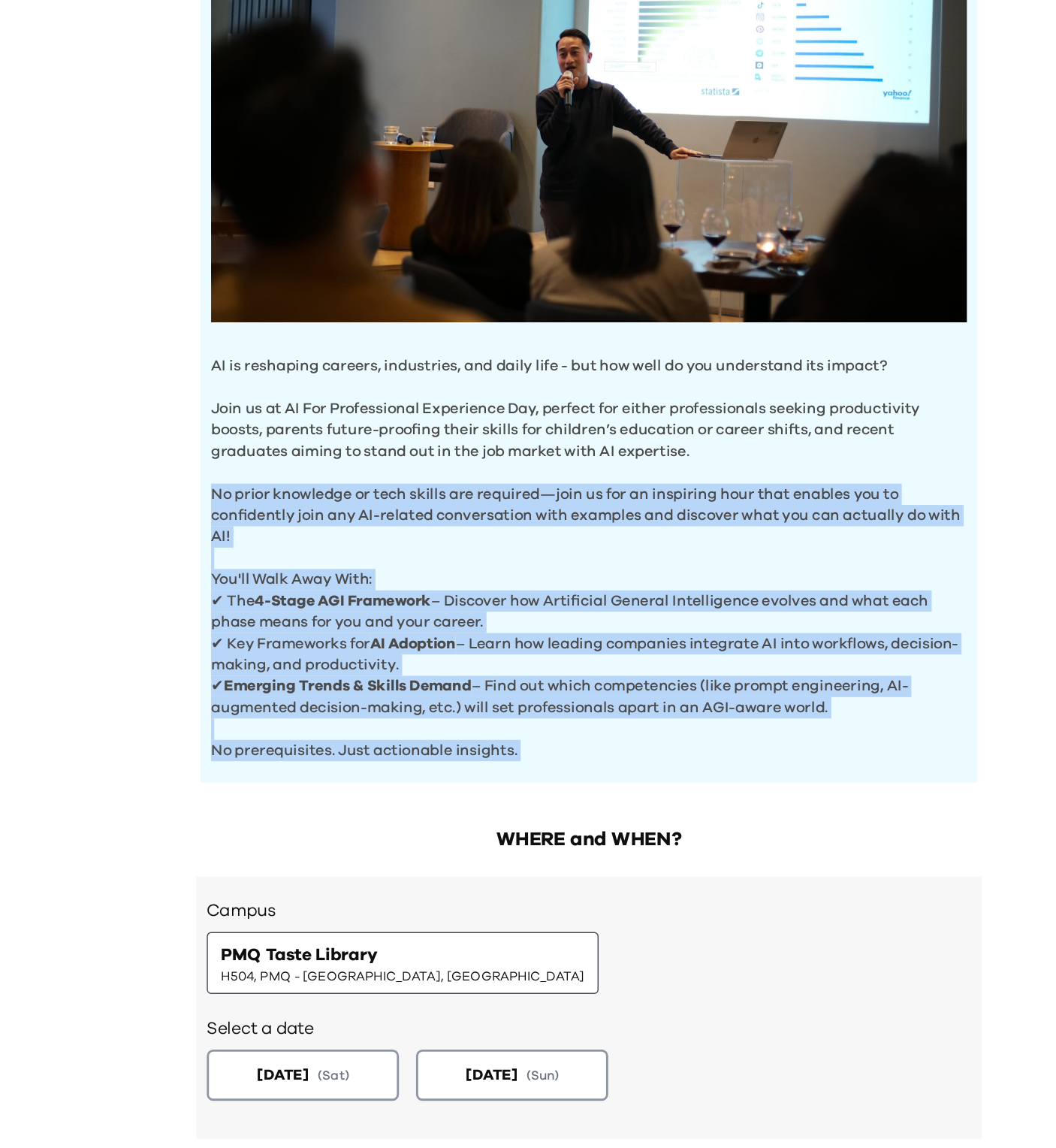
click at [303, 551] on p "No prior knowledge or tech skills are required—join us for an inspiring hour th…" at bounding box center [528, 551] width 532 height 60
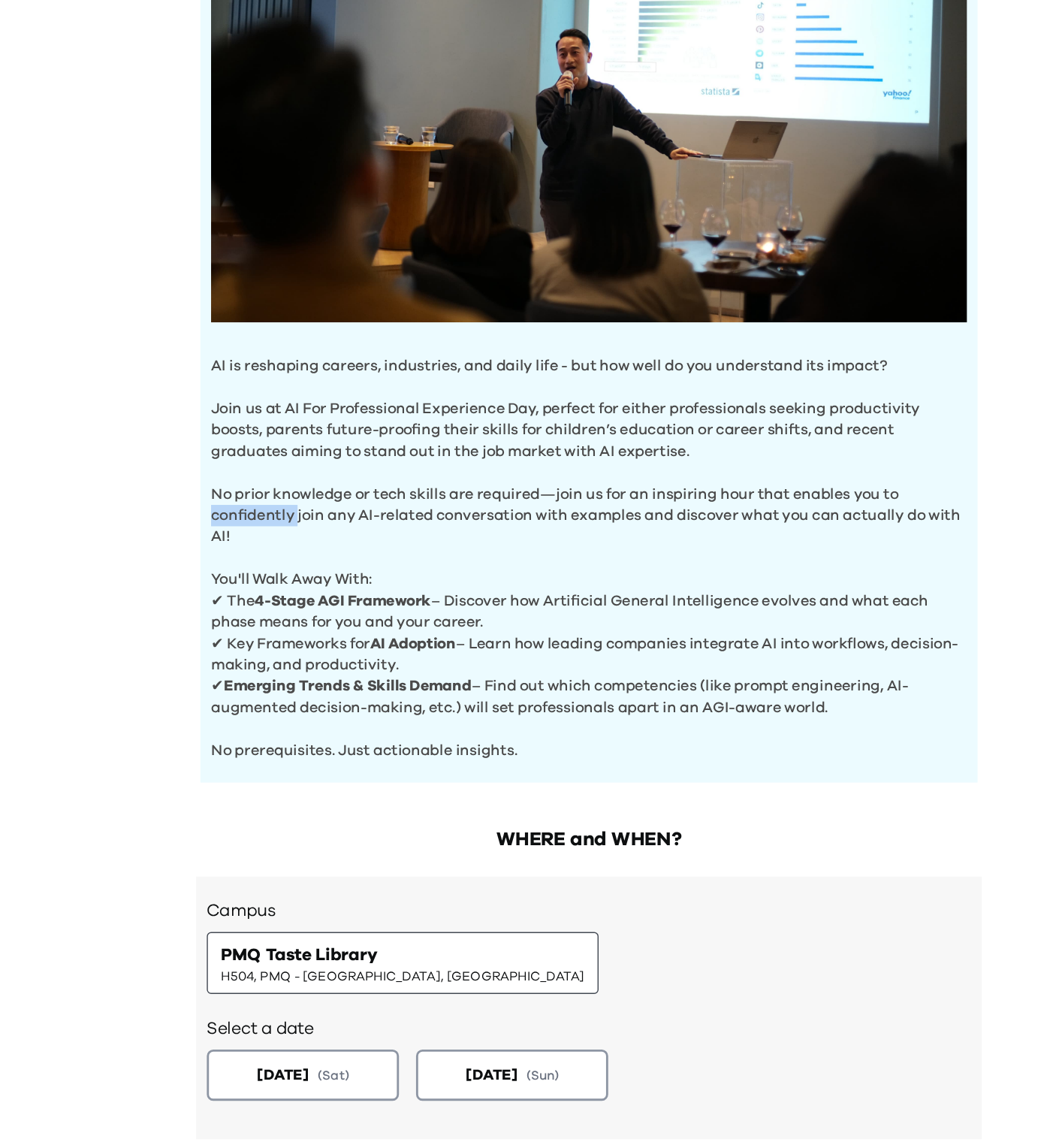
click at [303, 551] on p "No prior knowledge or tech skills are required—join us for an inspiring hour th…" at bounding box center [528, 551] width 532 height 60
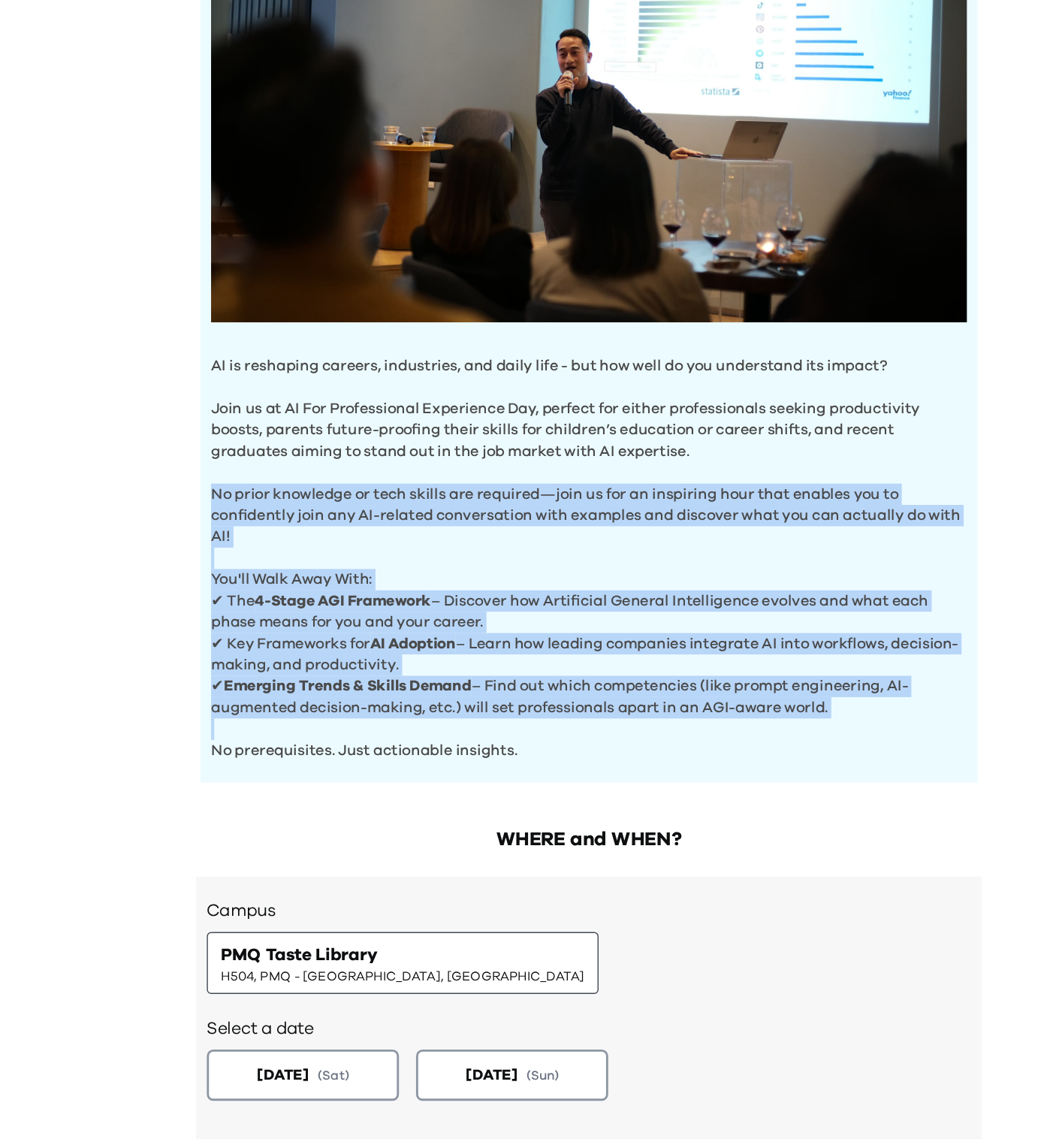
drag, startPoint x: 303, startPoint y: 551, endPoint x: 437, endPoint y: 692, distance: 194.5
click at [437, 692] on div "AI is reshaping careers, industries, and daily life - but how well do you under…" at bounding box center [528, 400] width 547 height 693
click at [437, 692] on p "✔ Emerging Trends & Skills Demand – Find out which competencies (like prompt en…" at bounding box center [528, 687] width 532 height 30
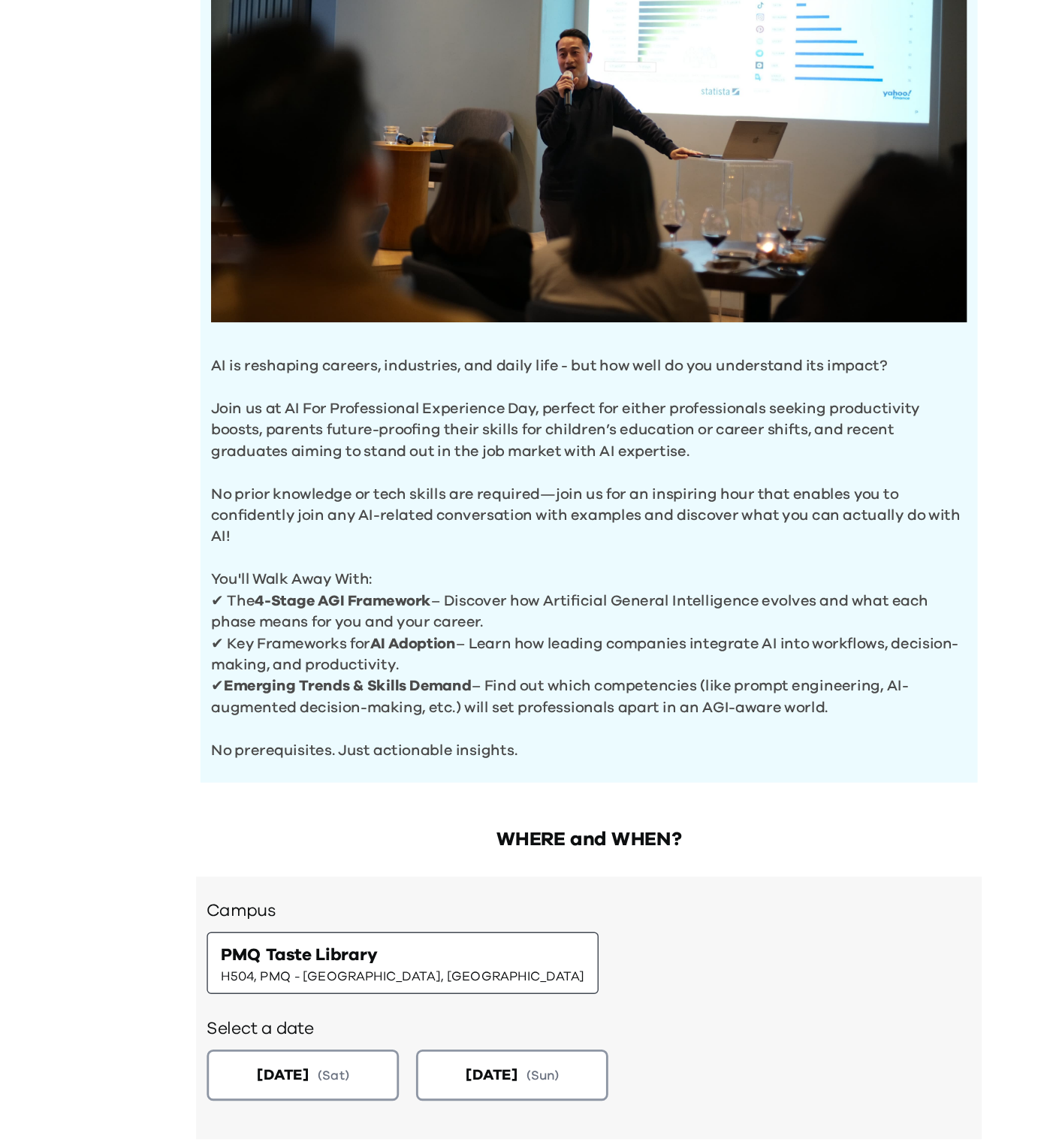
click at [559, 495] on p "Join us at AI For Professional Experience Day, perfect for either professionals…" at bounding box center [528, 491] width 532 height 60
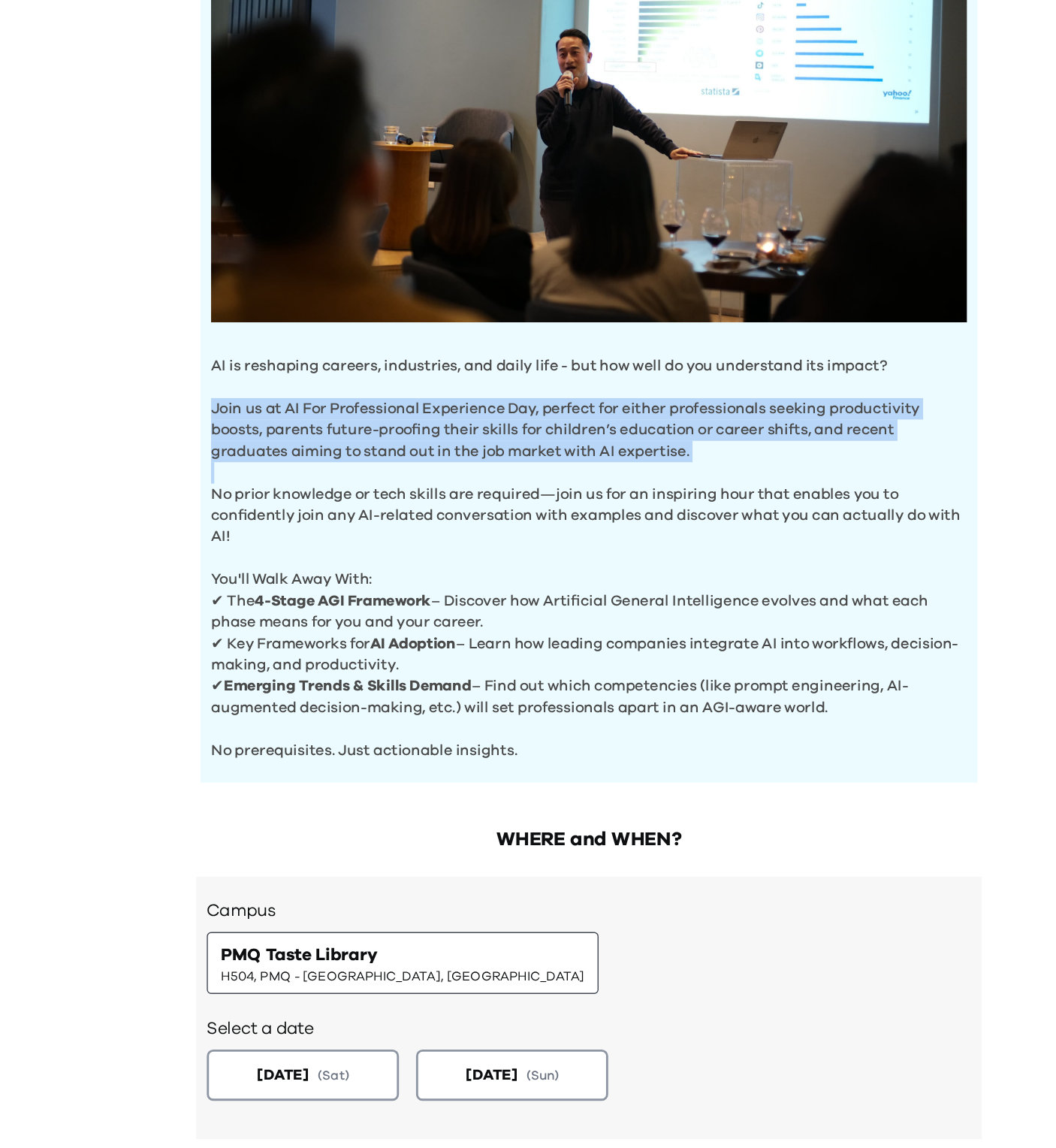
click at [559, 495] on p "Join us at AI For Professional Experience Day, perfect for either professionals…" at bounding box center [528, 491] width 532 height 60
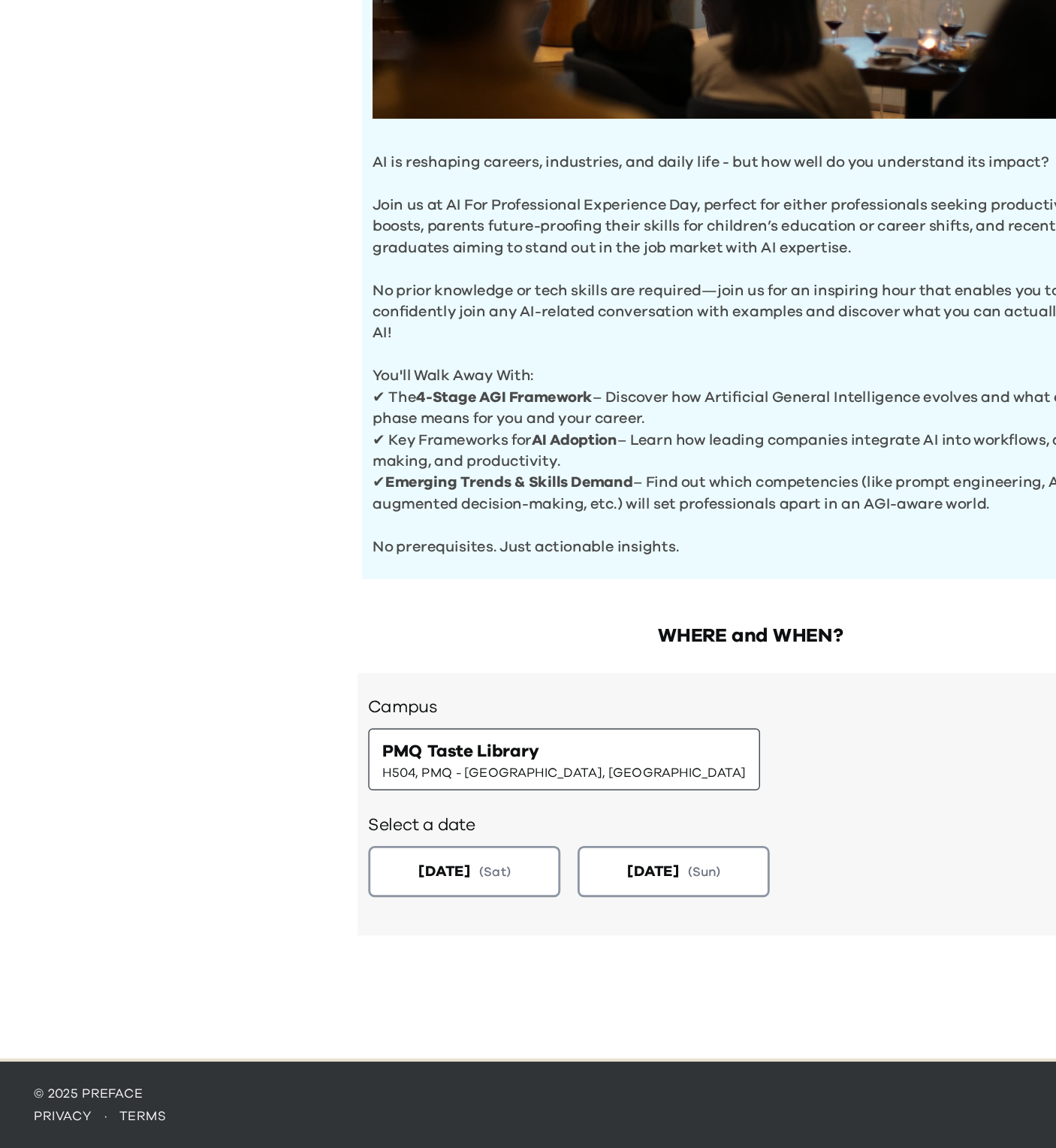
click at [506, 600] on p "You'll Walk Away With:" at bounding box center [528, 597] width 532 height 30
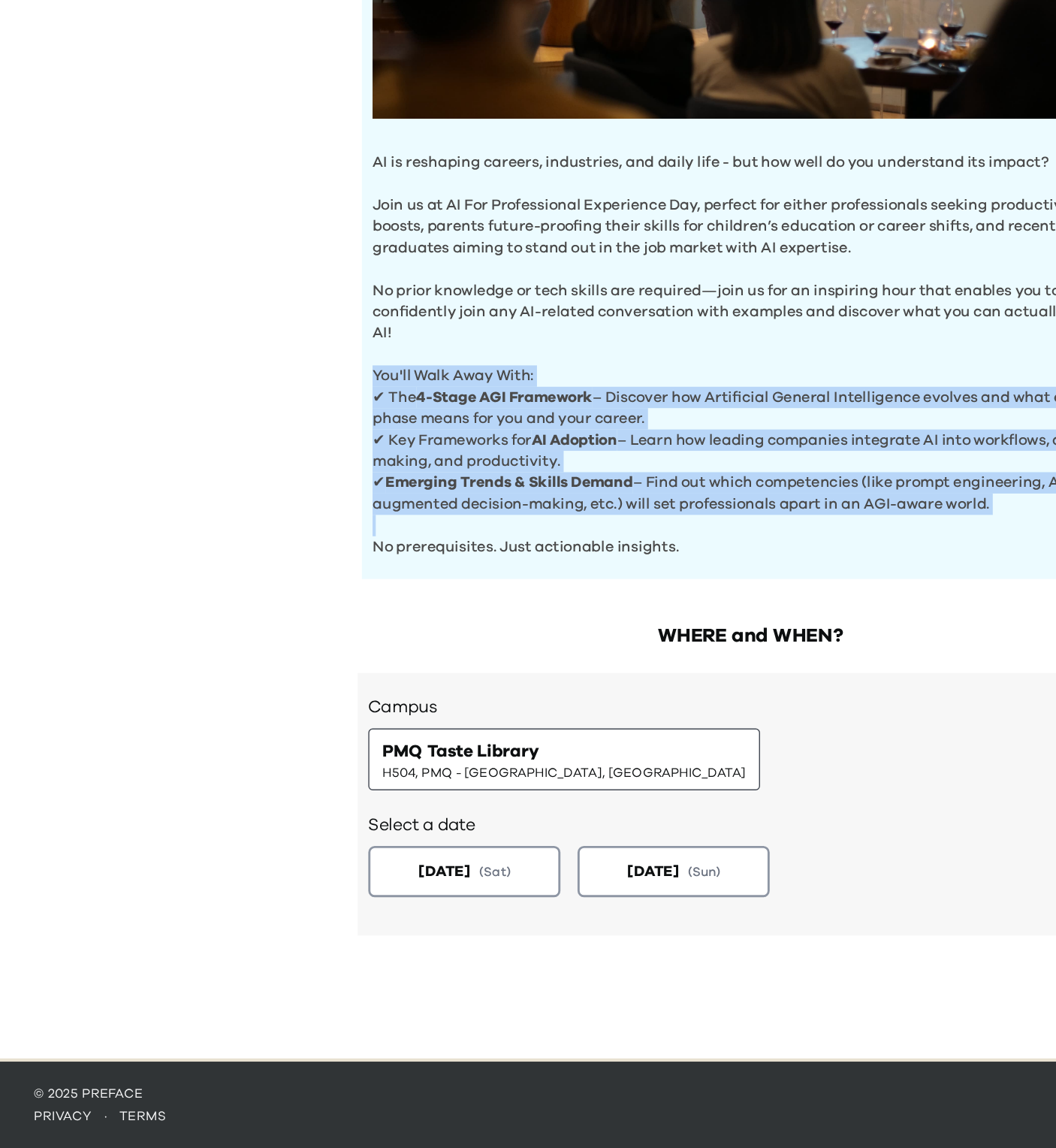
drag, startPoint x: 505, startPoint y: 457, endPoint x: 578, endPoint y: 680, distance: 234.6
click at [578, 680] on div "AI is reshaping careers, industries, and daily life - but how well do you under…" at bounding box center [528, 400] width 547 height 693
click at [578, 680] on p "✔ Emerging Trends & Skills Demand – Find out which competencies (like prompt en…" at bounding box center [528, 687] width 532 height 30
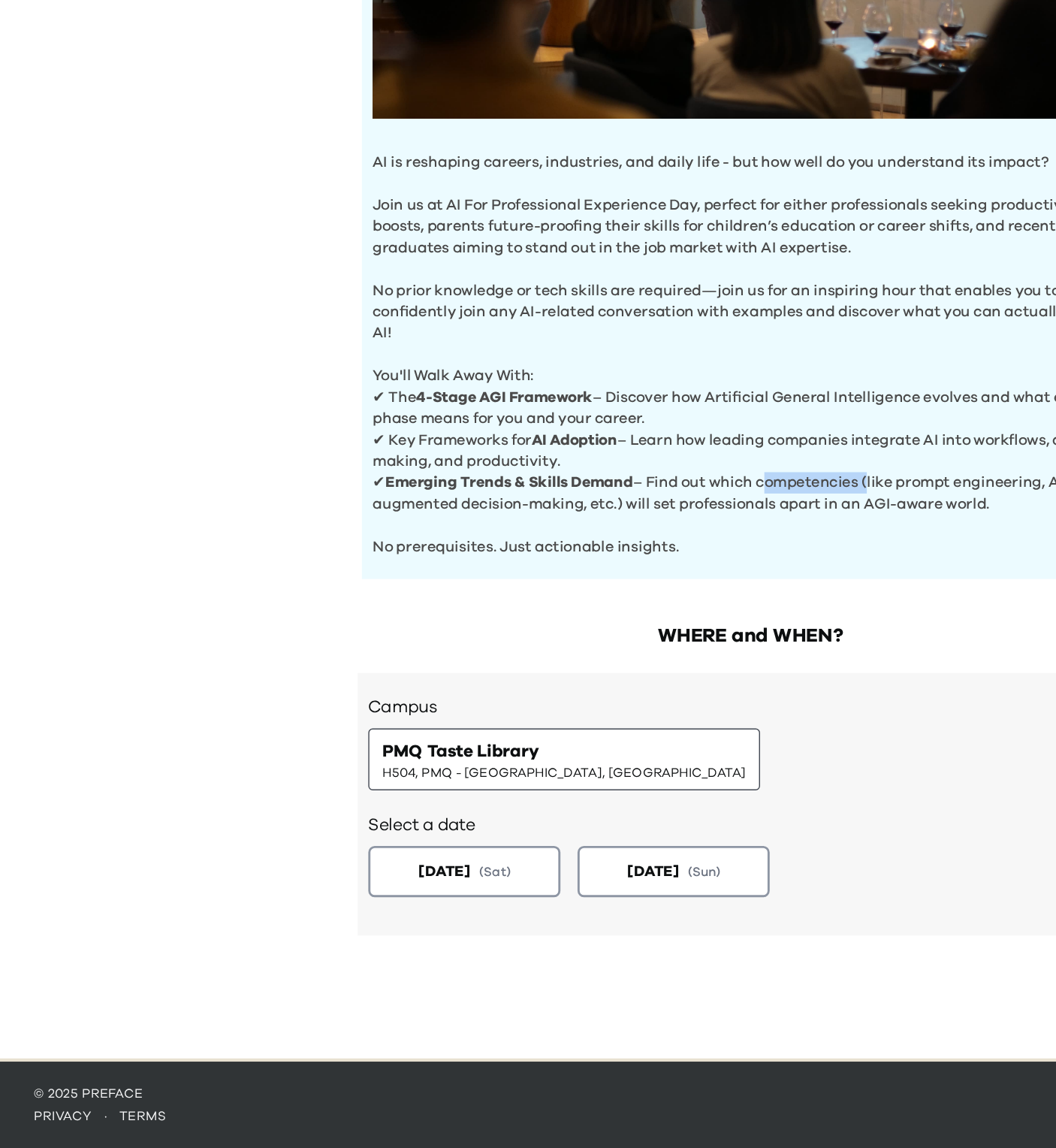
click at [578, 680] on p "✔ Emerging Trends & Skills Demand – Find out which competencies (like prompt en…" at bounding box center [528, 687] width 532 height 30
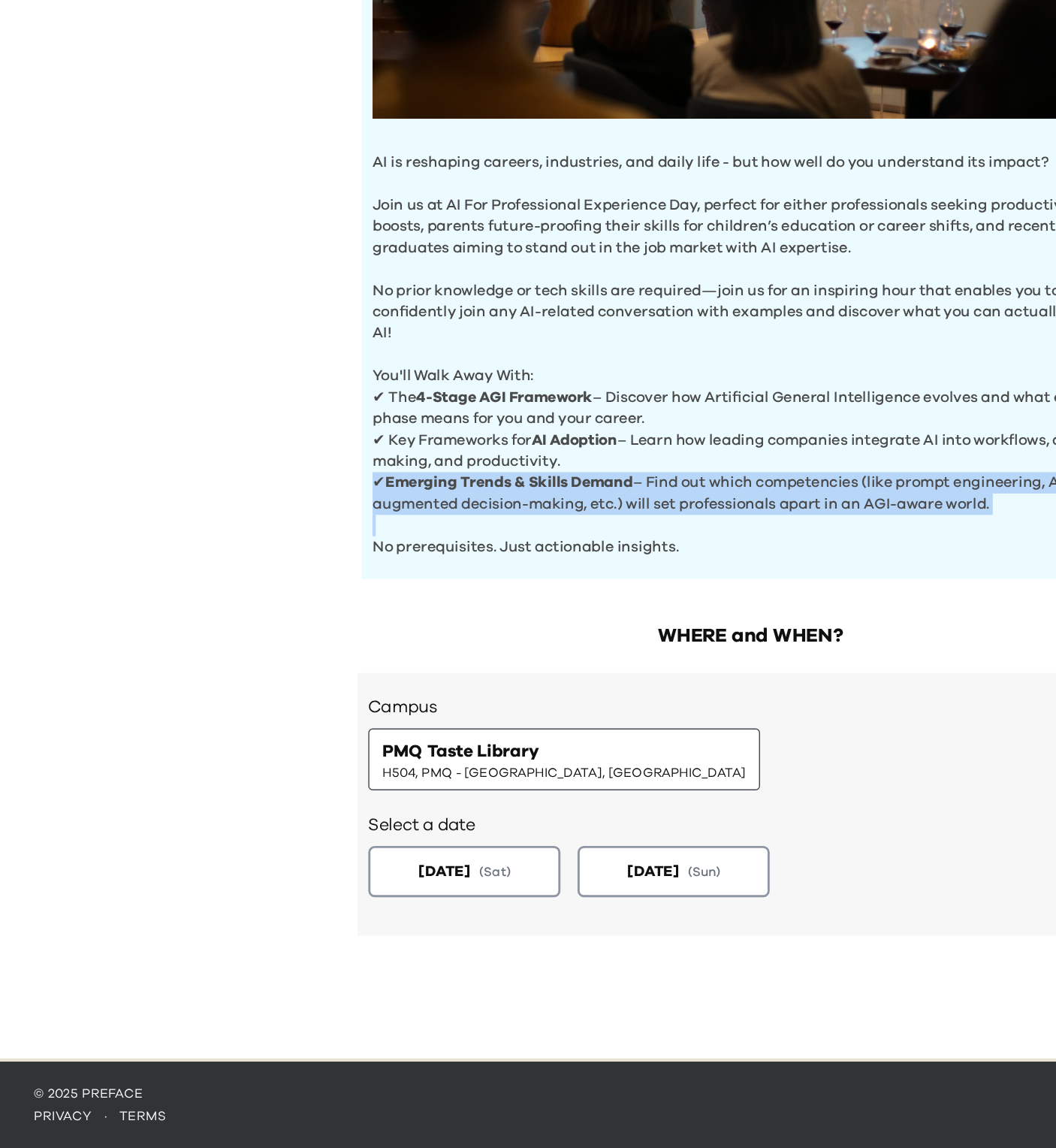
drag, startPoint x: 578, startPoint y: 680, endPoint x: 634, endPoint y: 752, distance: 91.2
click at [634, 752] on div "AI Experience Day AI is reshaping careers, industries, and daily life - but how…" at bounding box center [528, 510] width 1056 height 1148
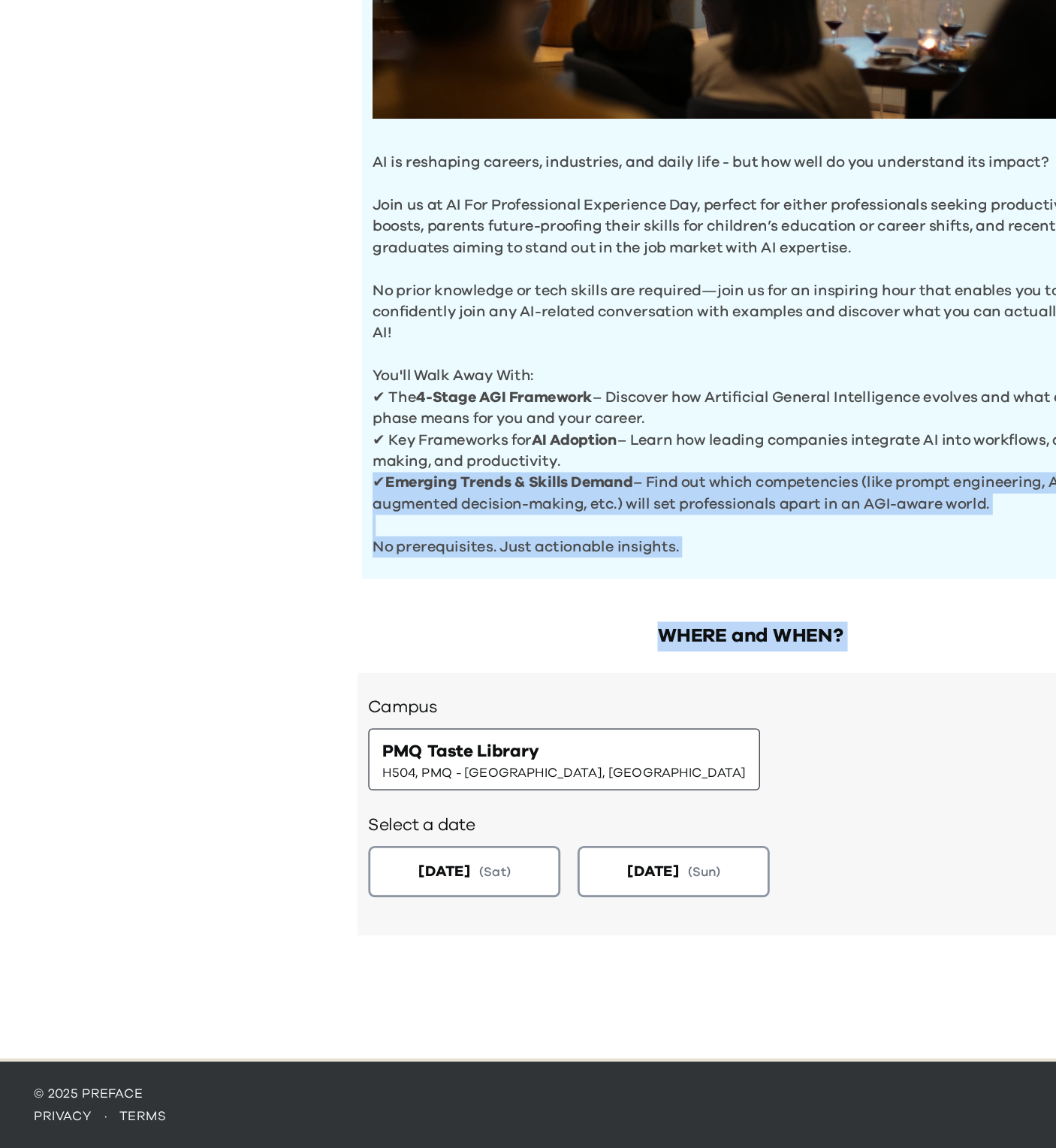
click at [634, 752] on div "AI Experience Day AI is reshaping careers, industries, and daily life - but how…" at bounding box center [528, 510] width 1056 height 1148
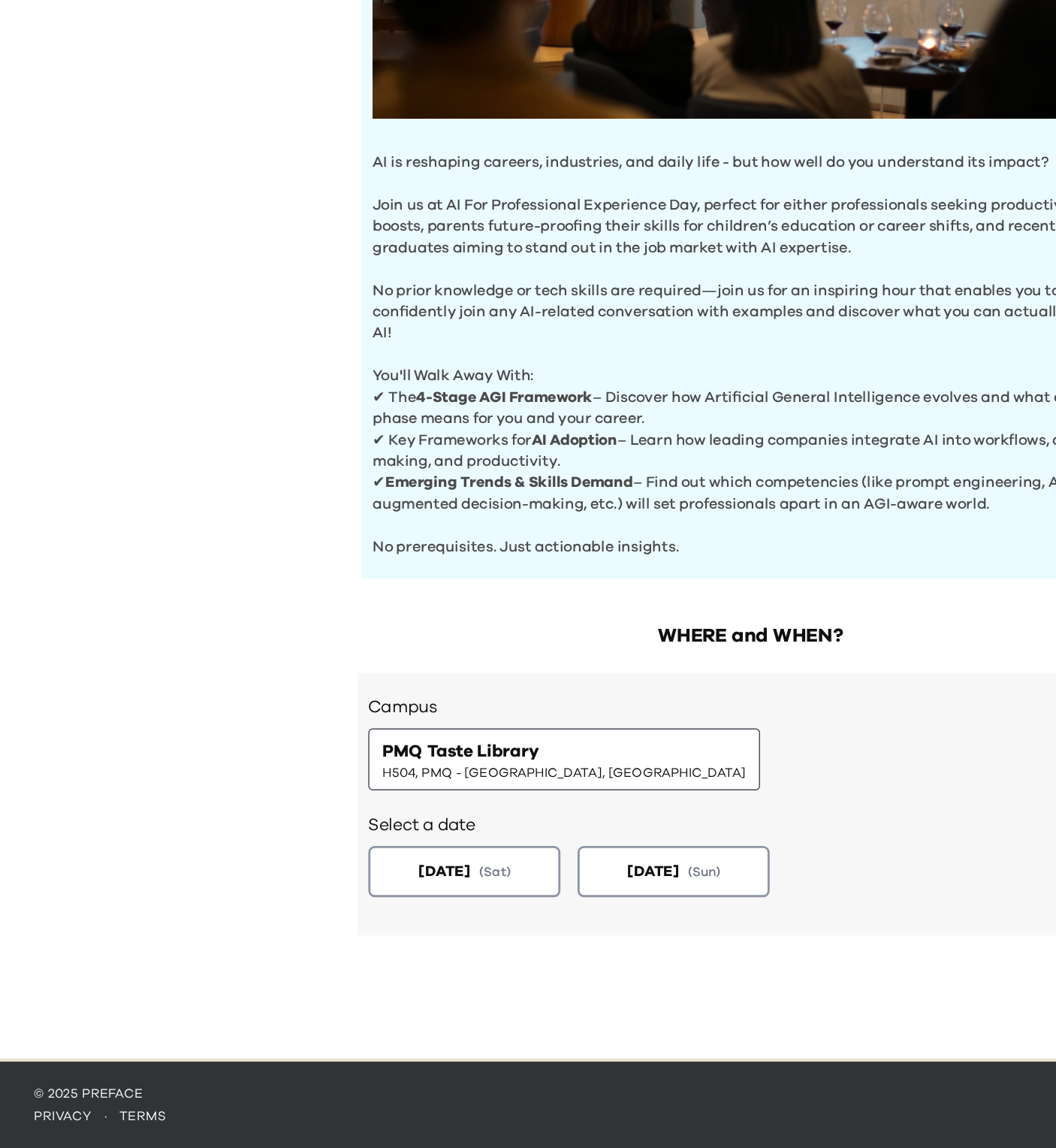
click at [634, 752] on div "AI Experience Day AI is reshaping careers, industries, and daily life - but how…" at bounding box center [528, 510] width 1056 height 1148
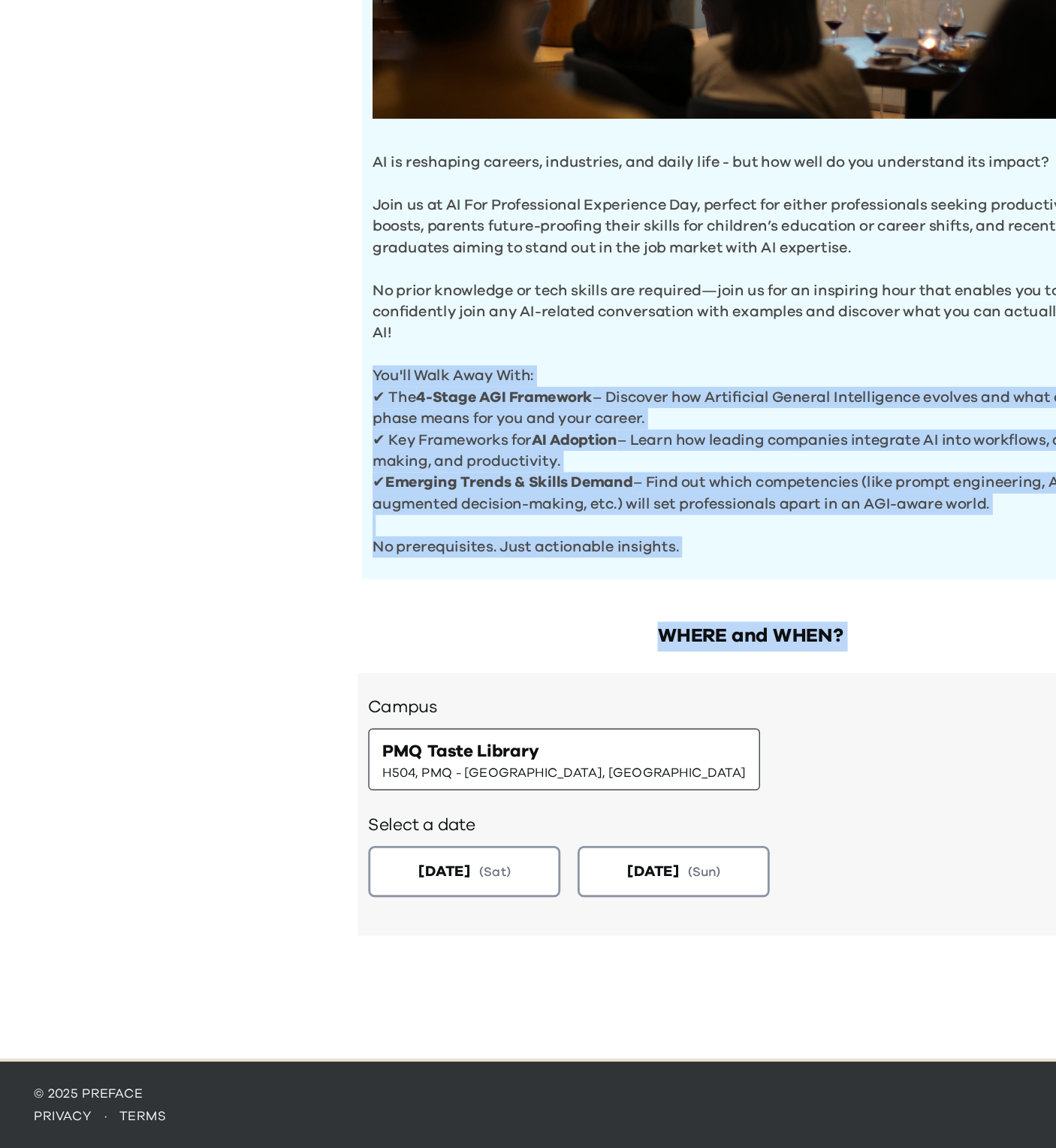
drag, startPoint x: 634, startPoint y: 752, endPoint x: 409, endPoint y: 571, distance: 288.8
click at [409, 571] on div "AI Experience Day AI is reshaping careers, industries, and daily life - but how…" at bounding box center [528, 510] width 1056 height 1148
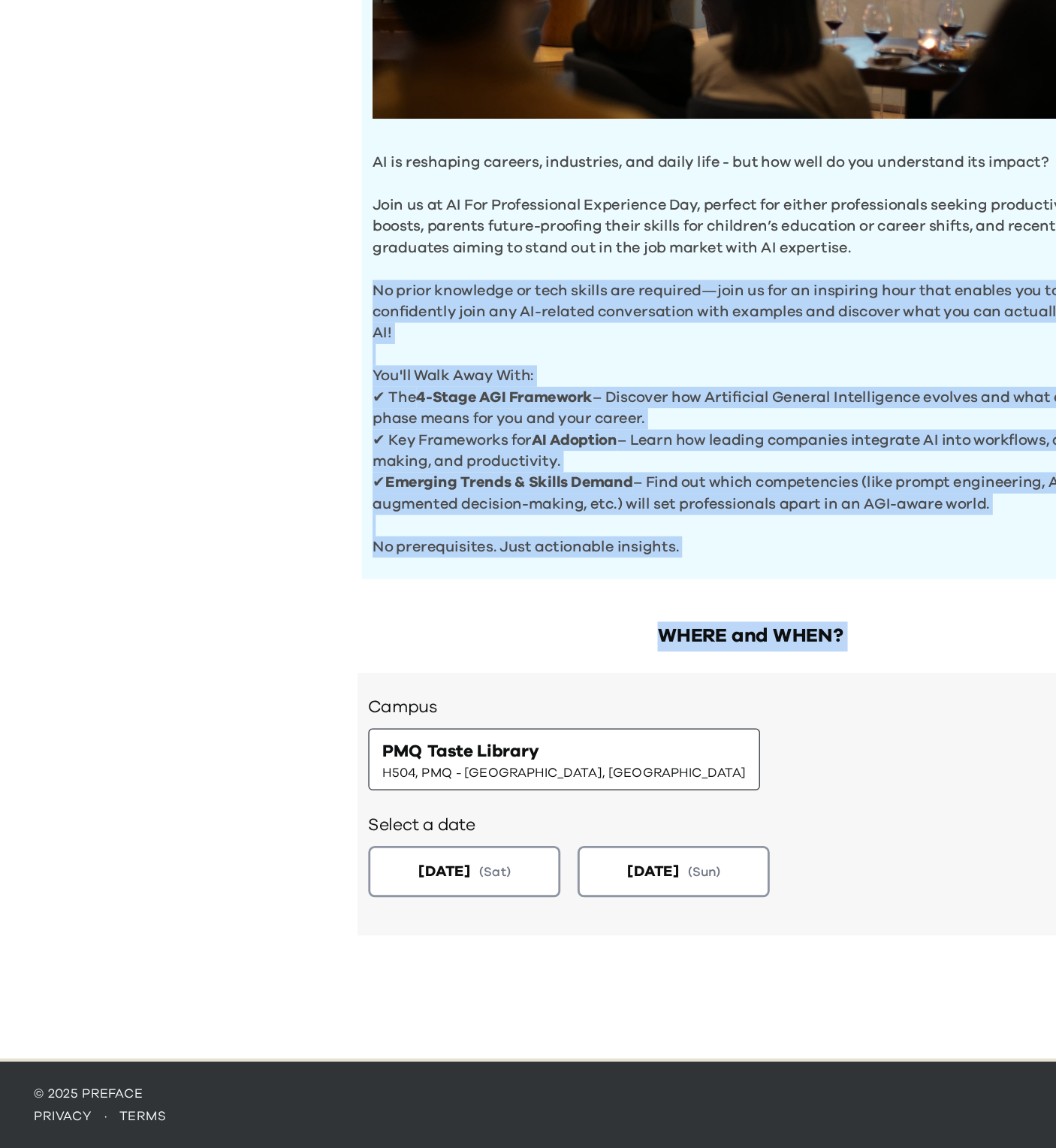
click at [409, 571] on p "No prior knowledge or tech skills are required—join us for an inspiring hour th…" at bounding box center [528, 551] width 532 height 60
